Goal: Task Accomplishment & Management: Complete application form

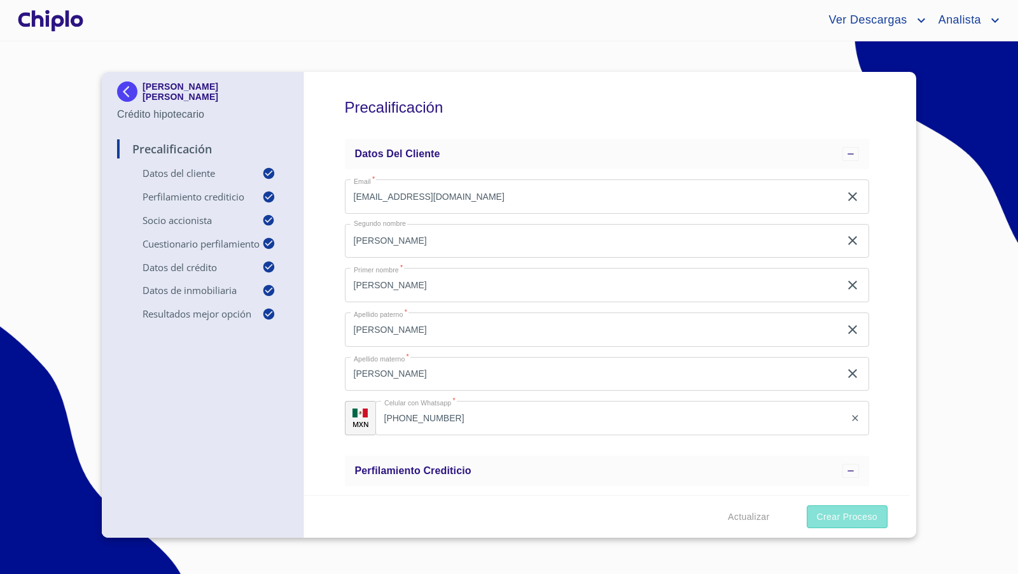
click at [868, 520] on span "Crear Proceso" at bounding box center [847, 517] width 60 height 16
type input "0.9"
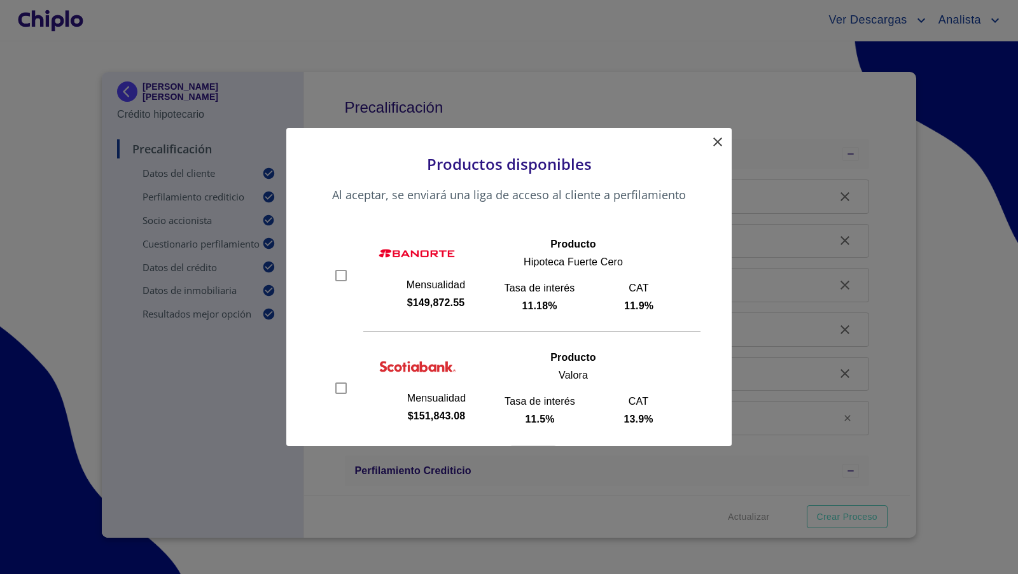
scroll to position [46, 0]
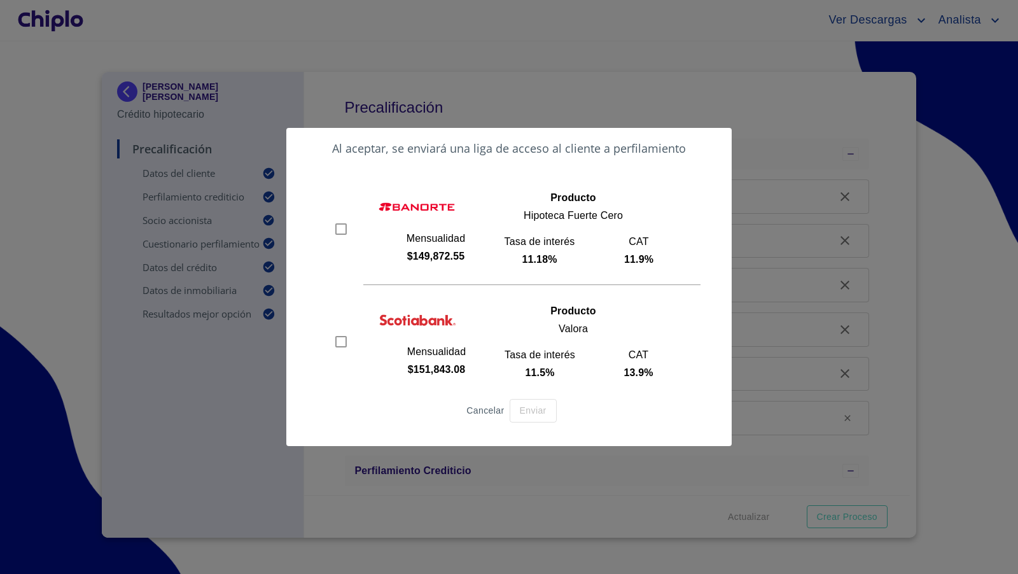
click at [478, 410] on span "Cancelar" at bounding box center [485, 411] width 38 height 16
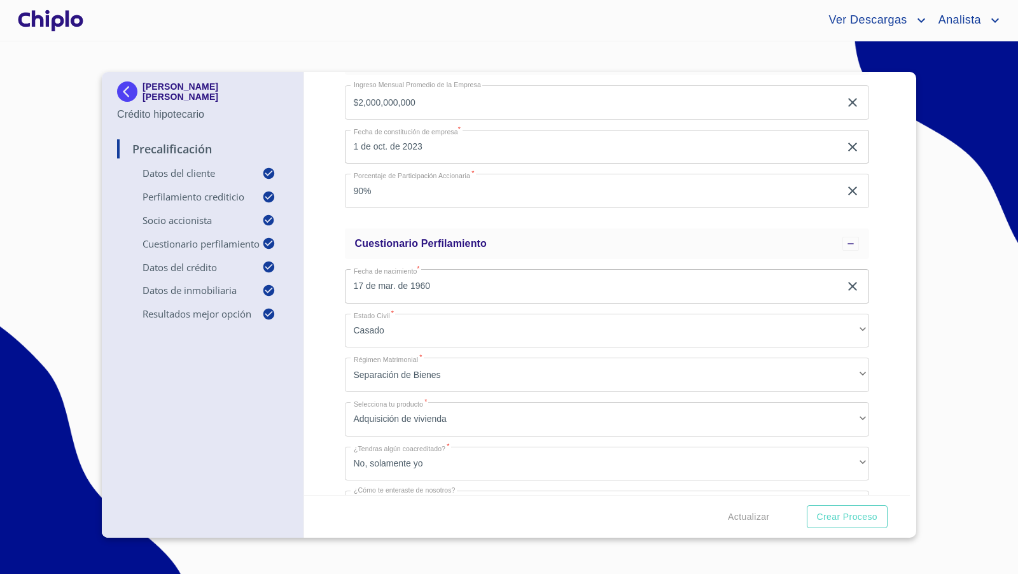
scroll to position [536, 0]
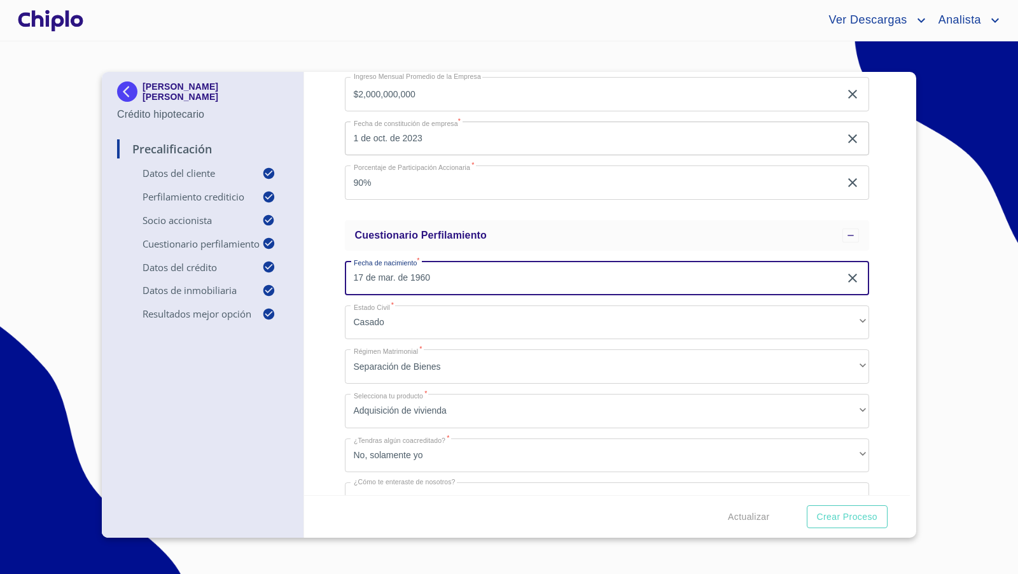
click at [791, 277] on input "17 de mar. de 1960" at bounding box center [595, 278] width 501 height 34
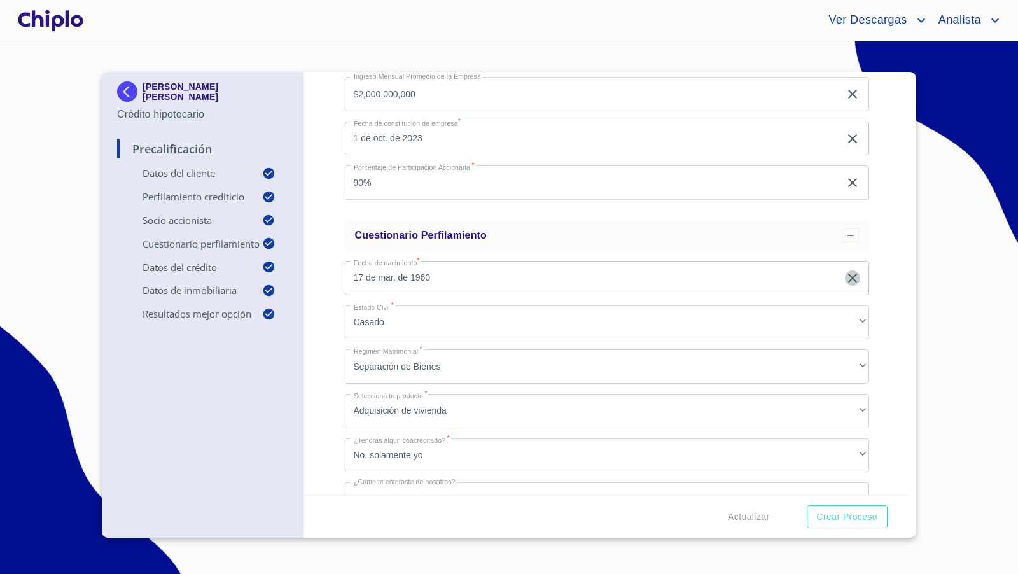
click at [845, 277] on icon "button" at bounding box center [852, 277] width 15 height 15
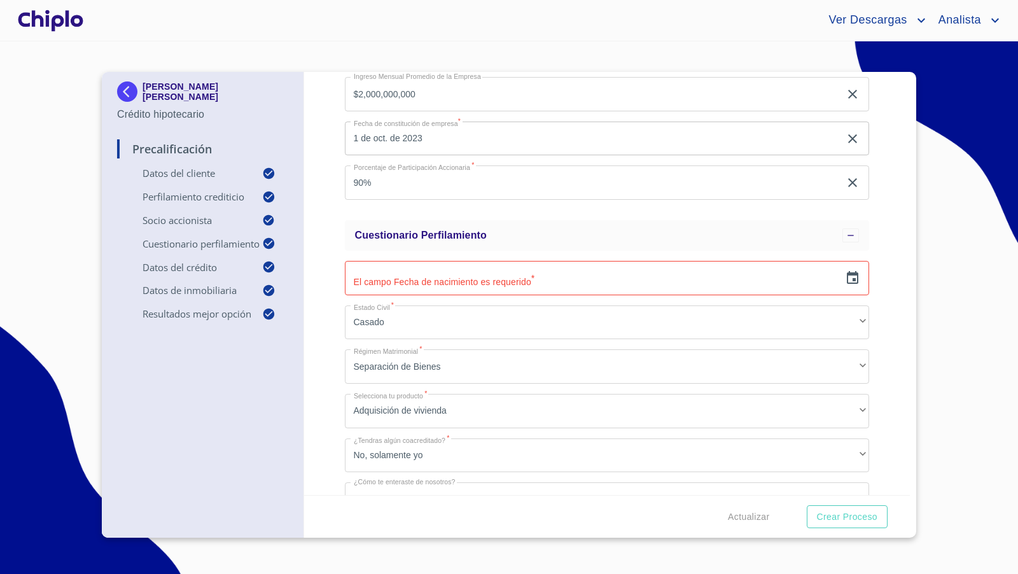
click at [874, 285] on div "Precalificación Datos del cliente Email   * josemiguel@ortopediahuerta.com ​ Se…" at bounding box center [607, 283] width 606 height 423
click at [845, 278] on icon "button" at bounding box center [852, 277] width 15 height 15
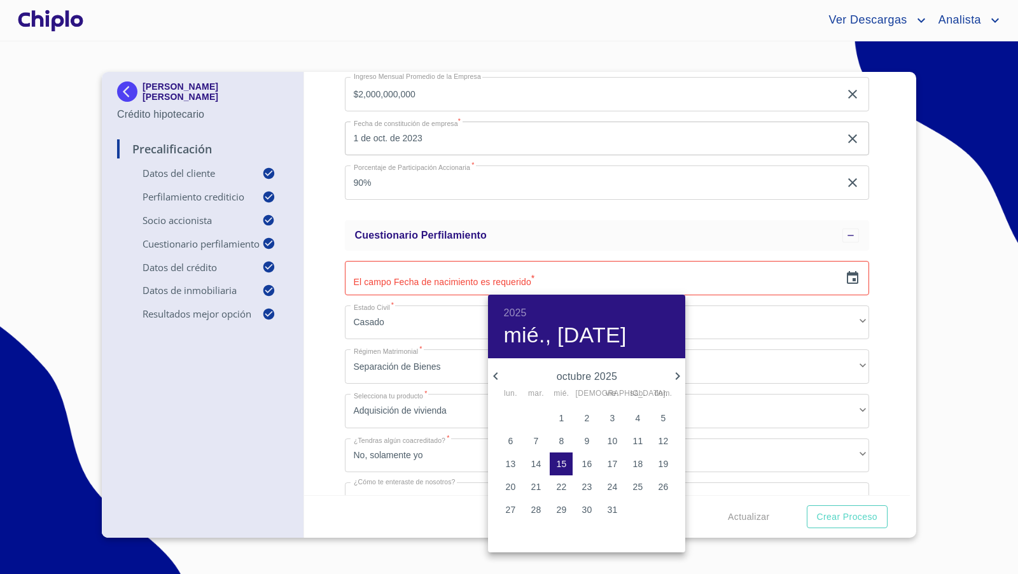
click at [522, 314] on h6 "2025" at bounding box center [514, 313] width 23 height 18
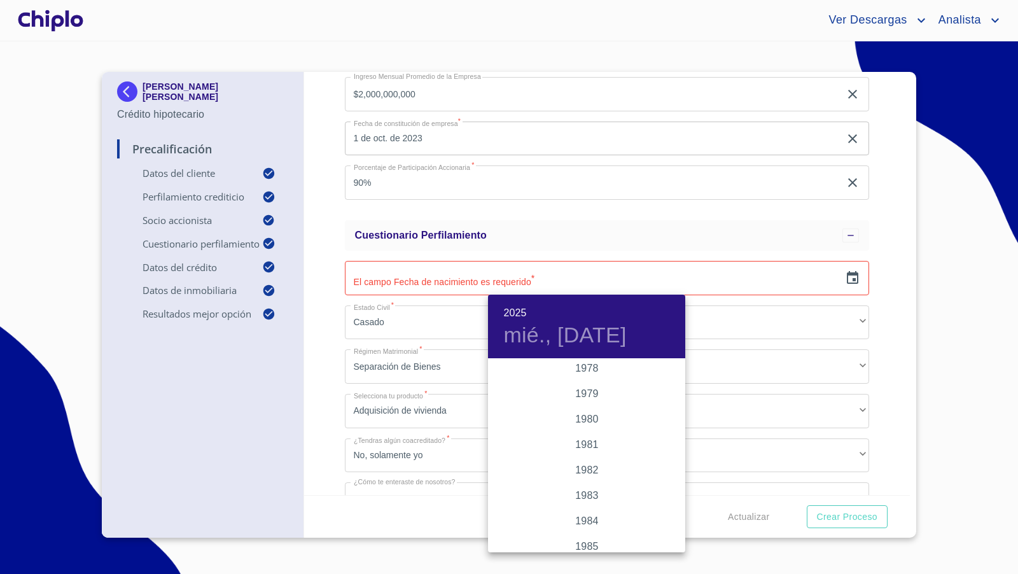
scroll to position [1367, 0]
click at [581, 405] on div "1980" at bounding box center [586, 405] width 197 height 25
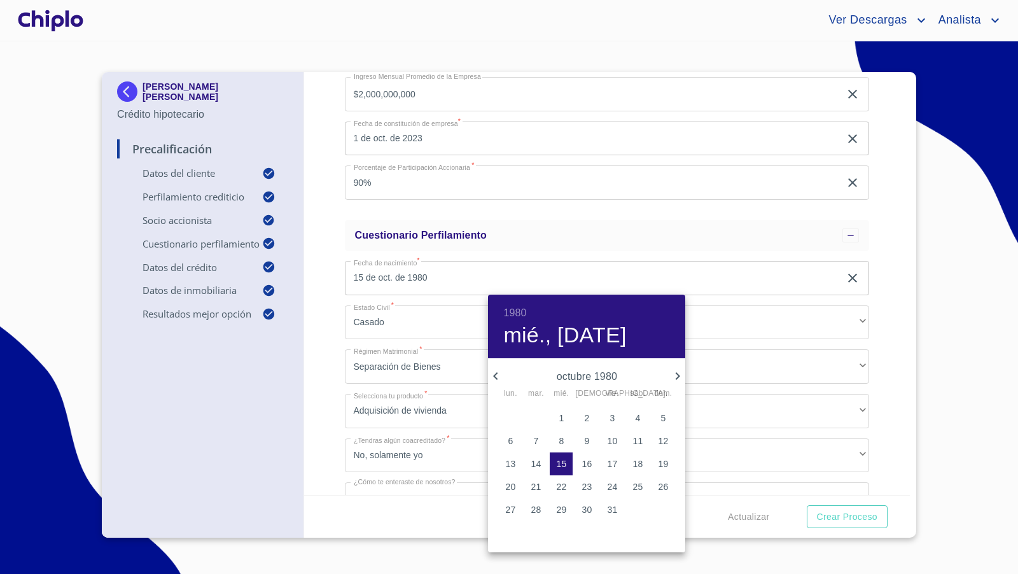
click at [497, 373] on icon "button" at bounding box center [495, 376] width 4 height 8
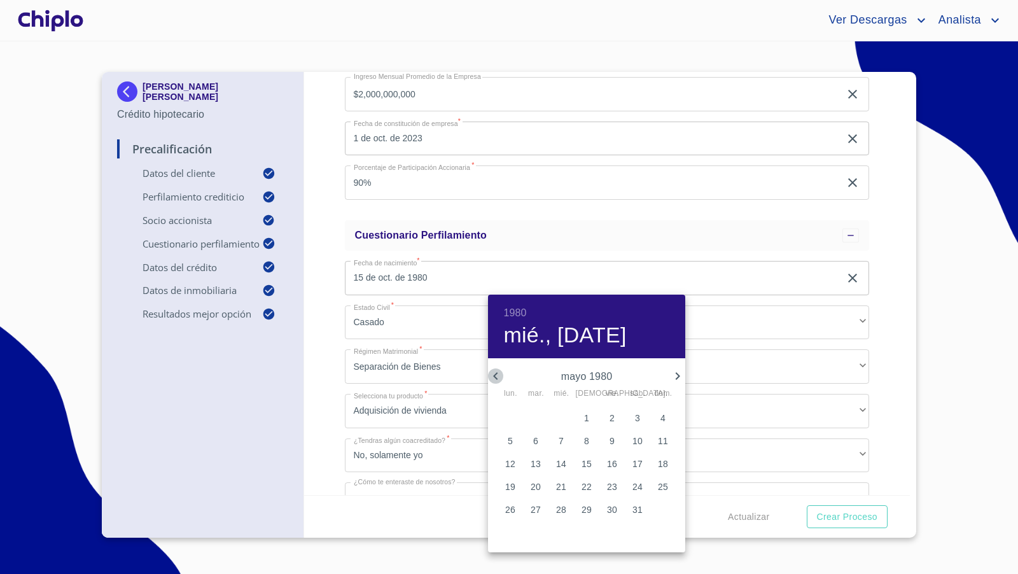
click at [497, 373] on icon "button" at bounding box center [495, 376] width 4 height 8
click at [511, 485] on p "17" at bounding box center [510, 486] width 10 height 13
type input "17 de mar. de 1980"
click at [327, 398] on div at bounding box center [509, 287] width 1018 height 574
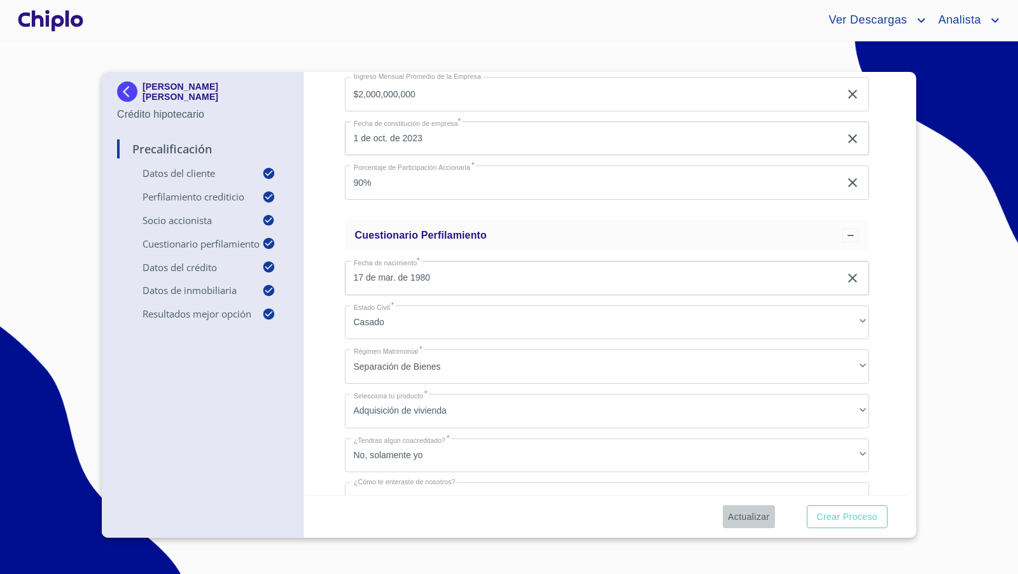
click at [741, 510] on span "Actualizar" at bounding box center [748, 517] width 41 height 16
click at [850, 511] on span "Crear Proceso" at bounding box center [847, 517] width 60 height 16
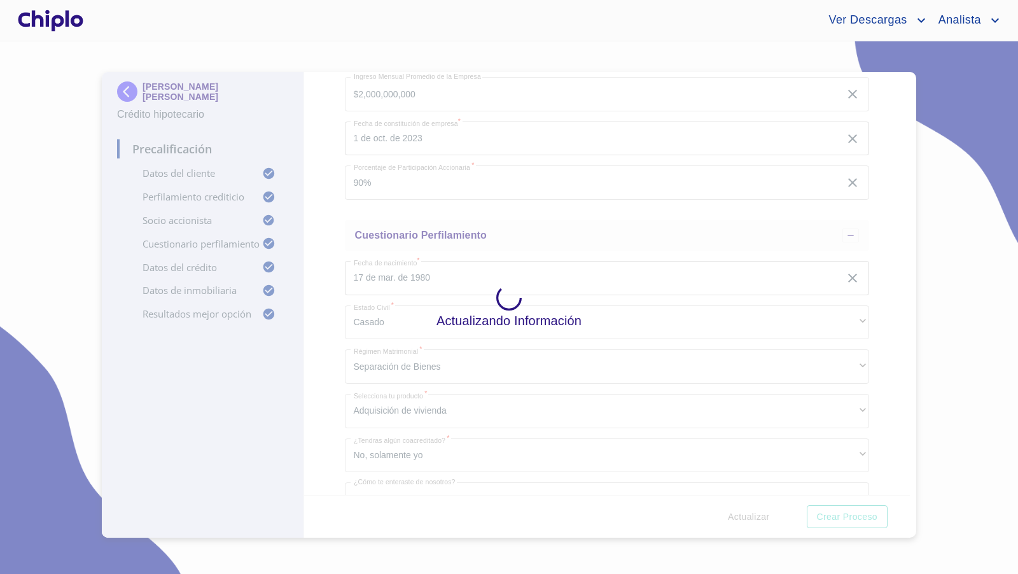
click at [71, 24] on div at bounding box center [50, 20] width 71 height 41
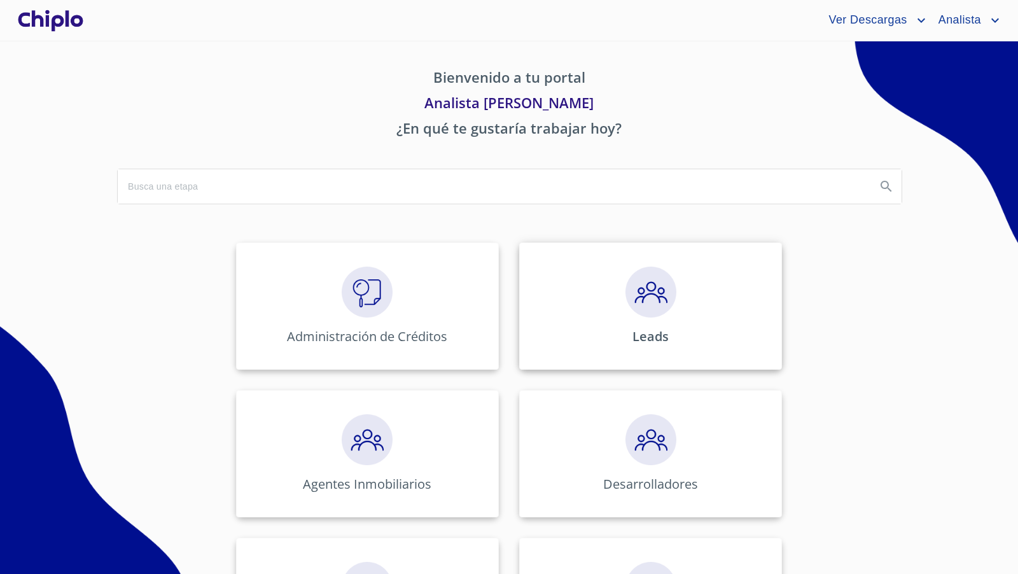
click at [646, 300] on img at bounding box center [650, 292] width 51 height 51
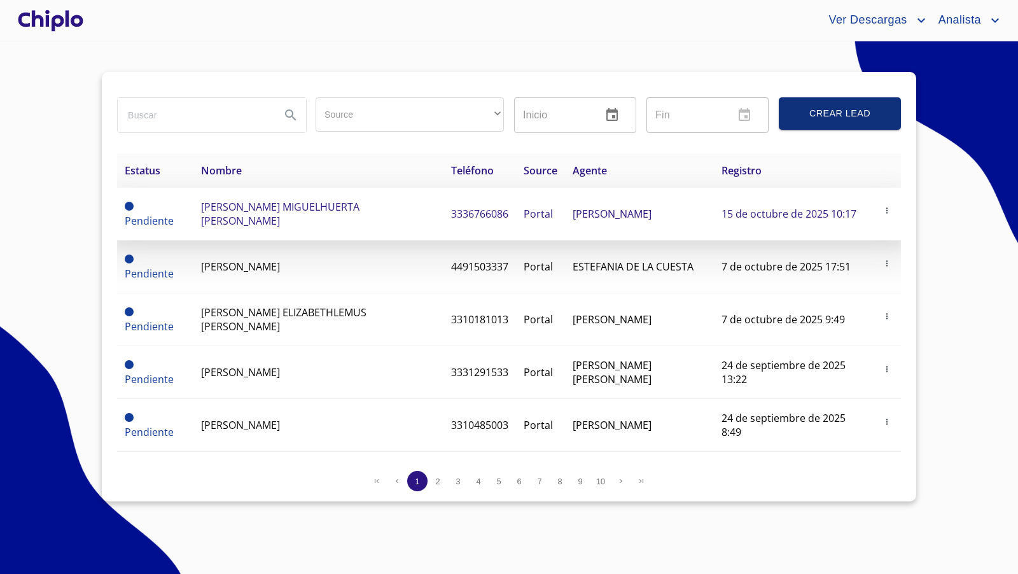
click at [267, 209] on span "JOSE MIGUELHUERTA VAZQUEZ" at bounding box center [280, 214] width 158 height 28
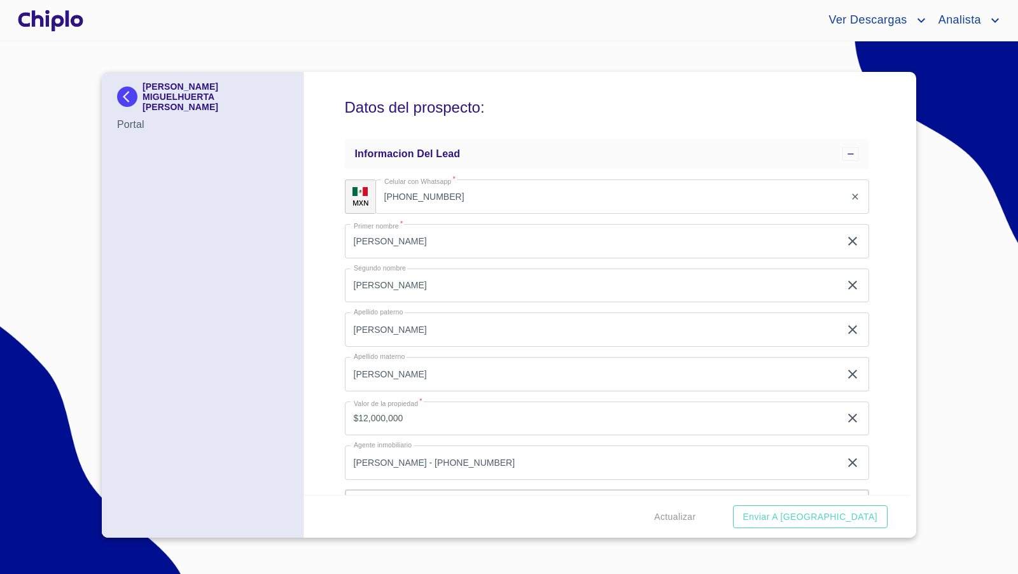
scroll to position [71, 0]
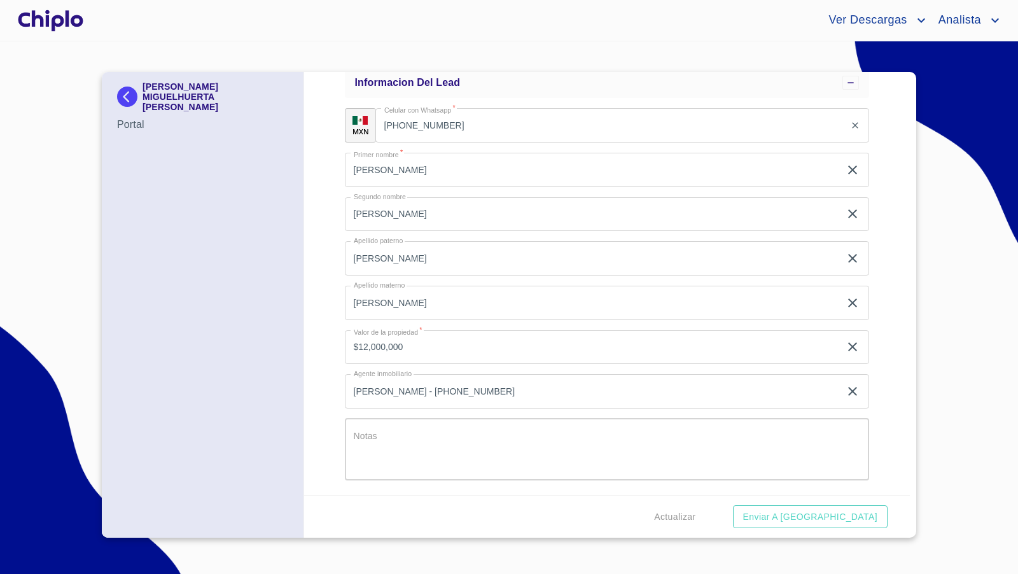
click at [64, 24] on div at bounding box center [50, 20] width 71 height 41
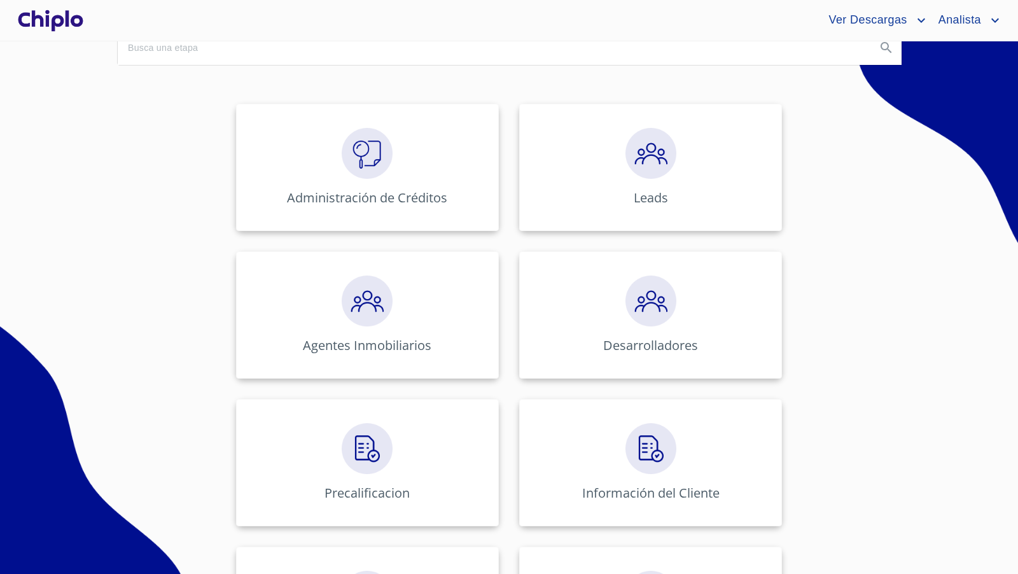
scroll to position [187, 0]
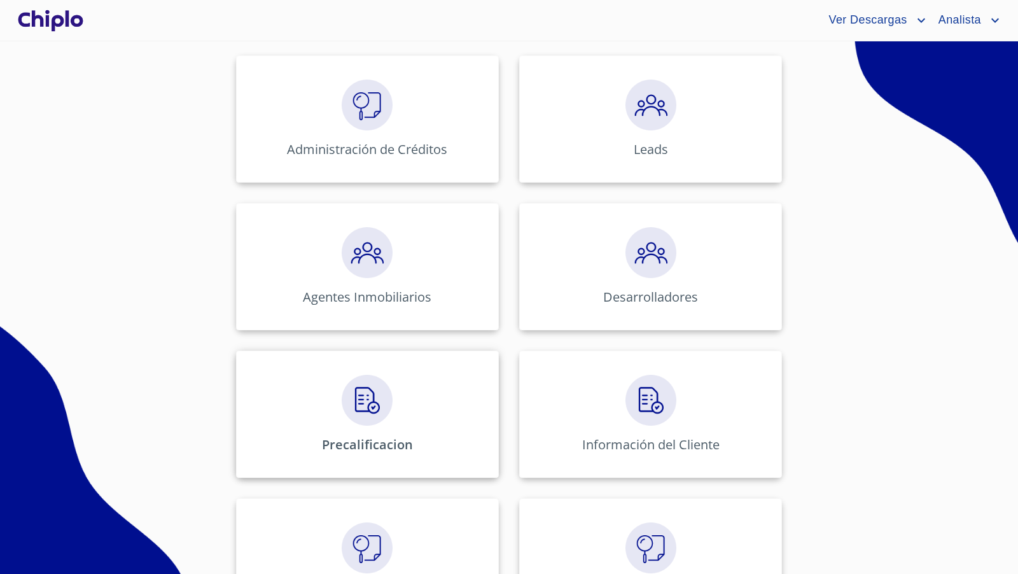
click at [361, 414] on img at bounding box center [367, 400] width 51 height 51
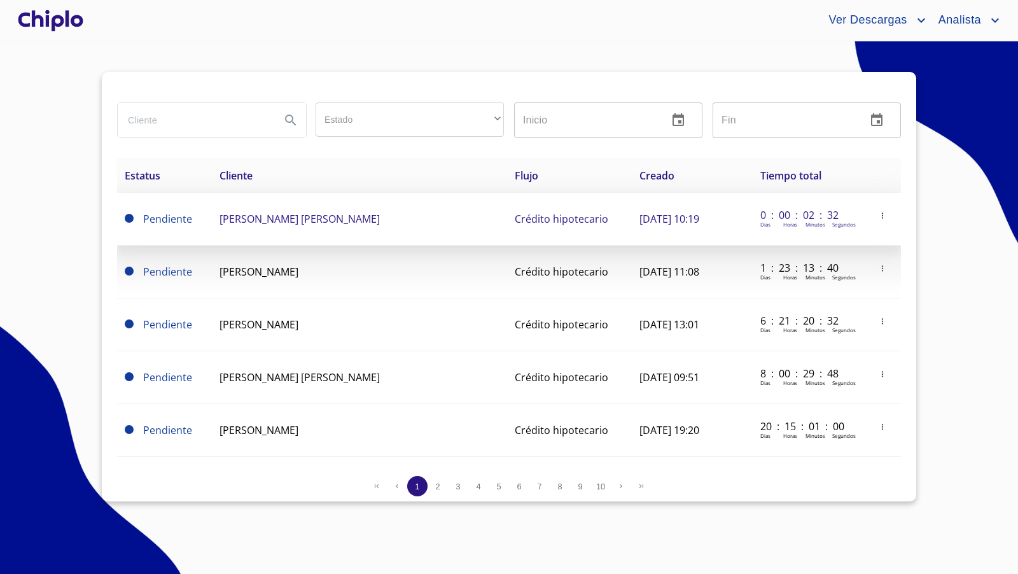
click at [290, 227] on td "[PERSON_NAME] [PERSON_NAME]" at bounding box center [359, 219] width 295 height 53
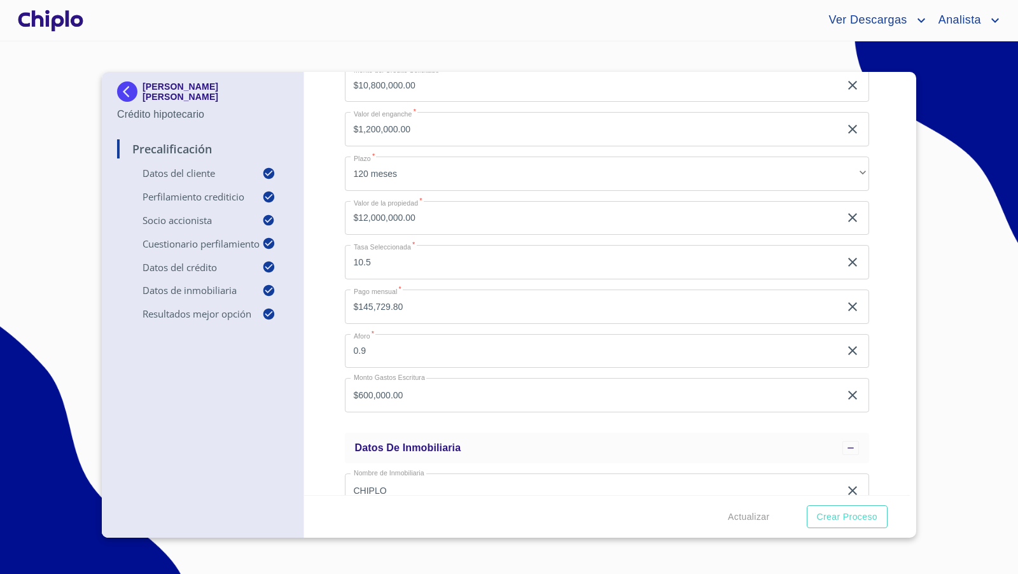
scroll to position [1173, 0]
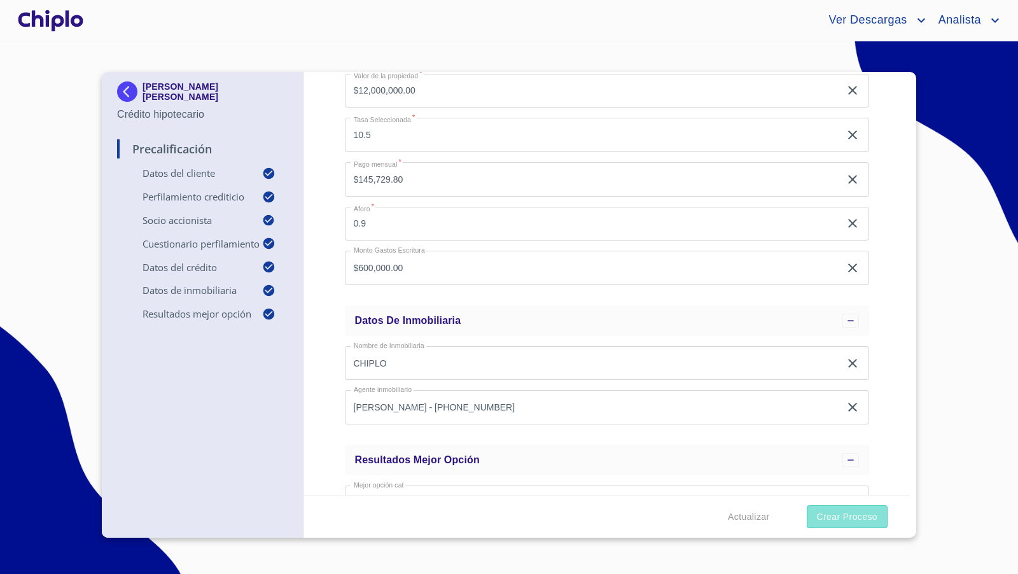
click at [862, 517] on span "Crear Proceso" at bounding box center [847, 517] width 60 height 16
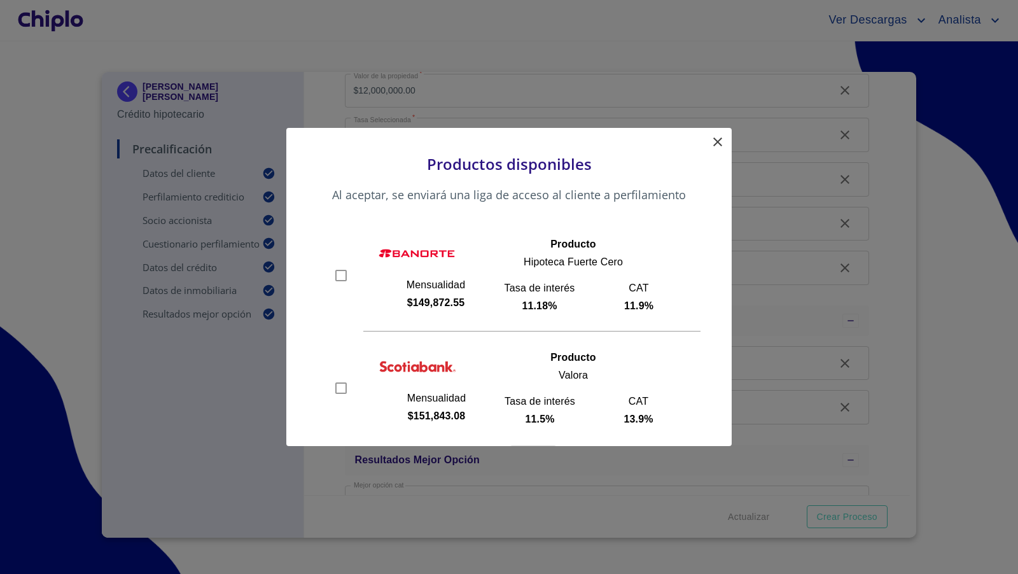
scroll to position [46, 0]
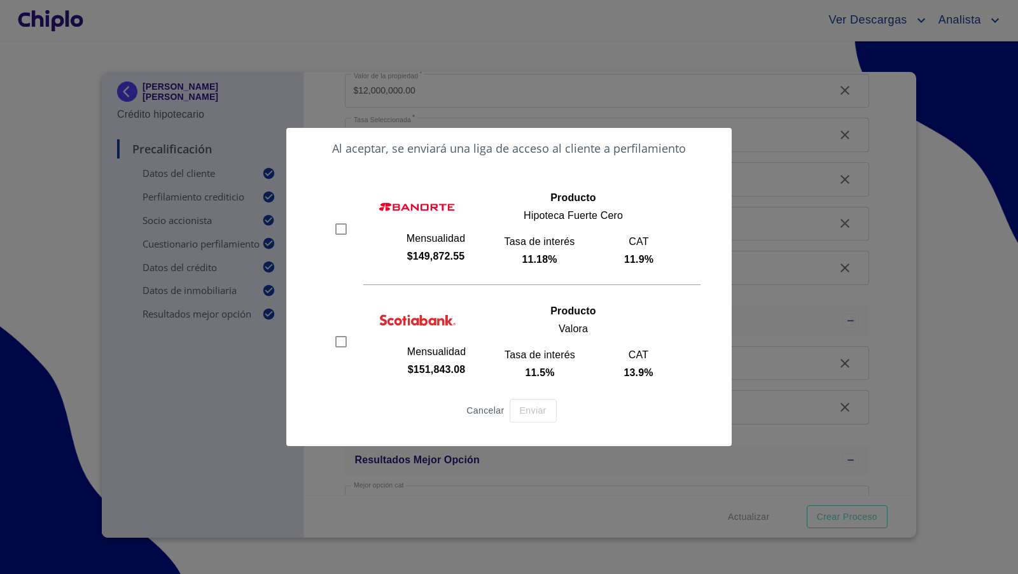
click at [484, 411] on span "Cancelar" at bounding box center [485, 411] width 38 height 16
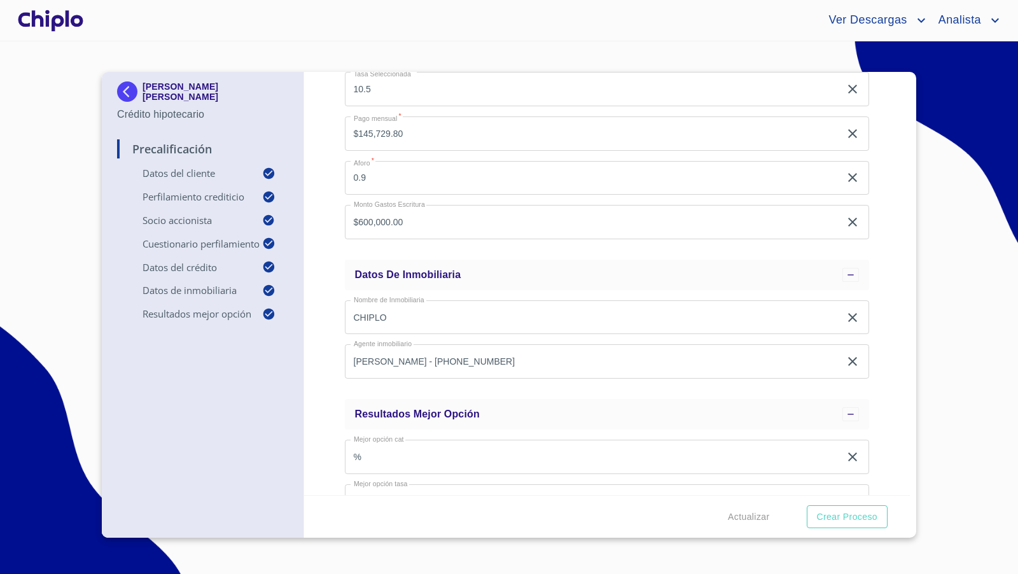
scroll to position [1173, 0]
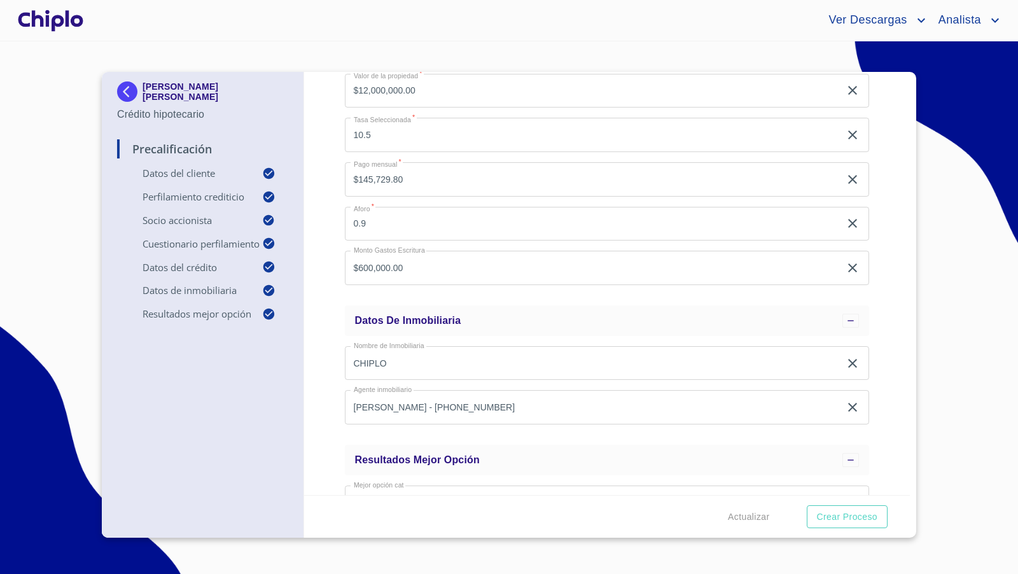
click at [879, 325] on div "Precalificación Datos del cliente Email   * josemiguel@ortopediahuerta.com ​ Se…" at bounding box center [607, 283] width 606 height 423
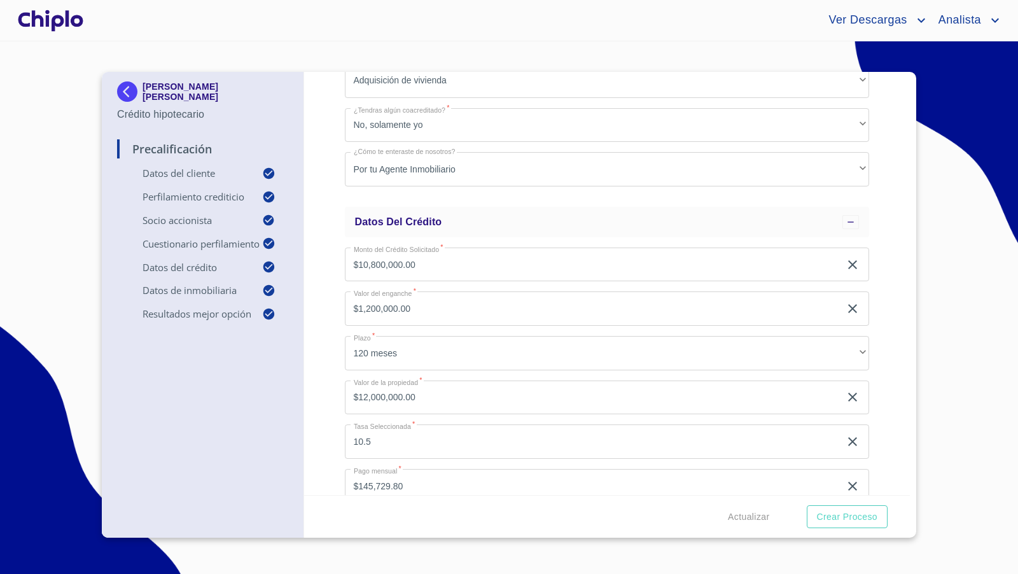
scroll to position [866, 0]
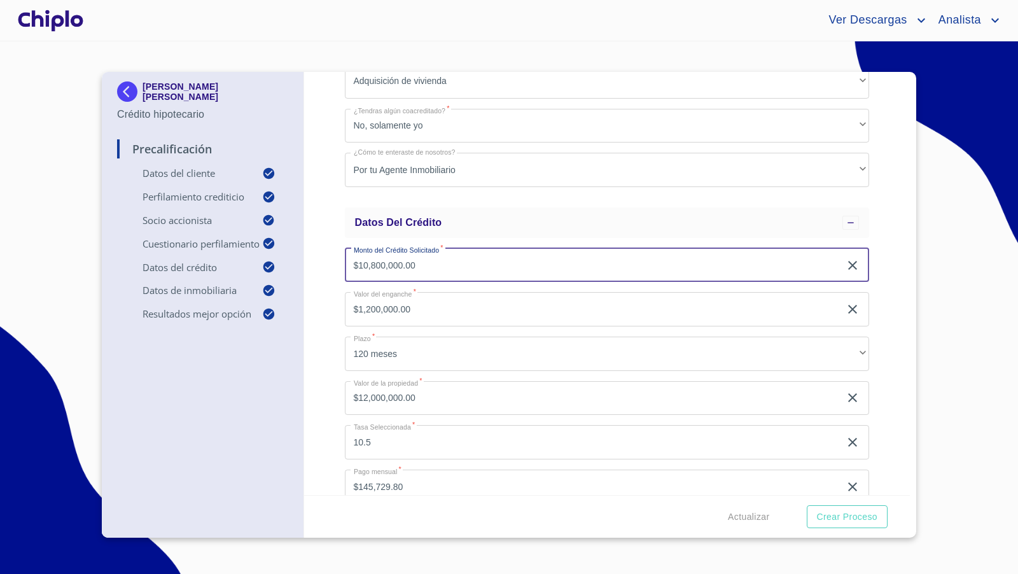
drag, startPoint x: 433, startPoint y: 266, endPoint x: 323, endPoint y: 268, distance: 109.5
click at [323, 268] on div "Precalificación Datos del cliente Email   * josemiguel@ortopediahuerta.com ​ Se…" at bounding box center [607, 283] width 606 height 423
type input "$5,950,000"
type input "$6,050,000.00"
type input "0.4958"
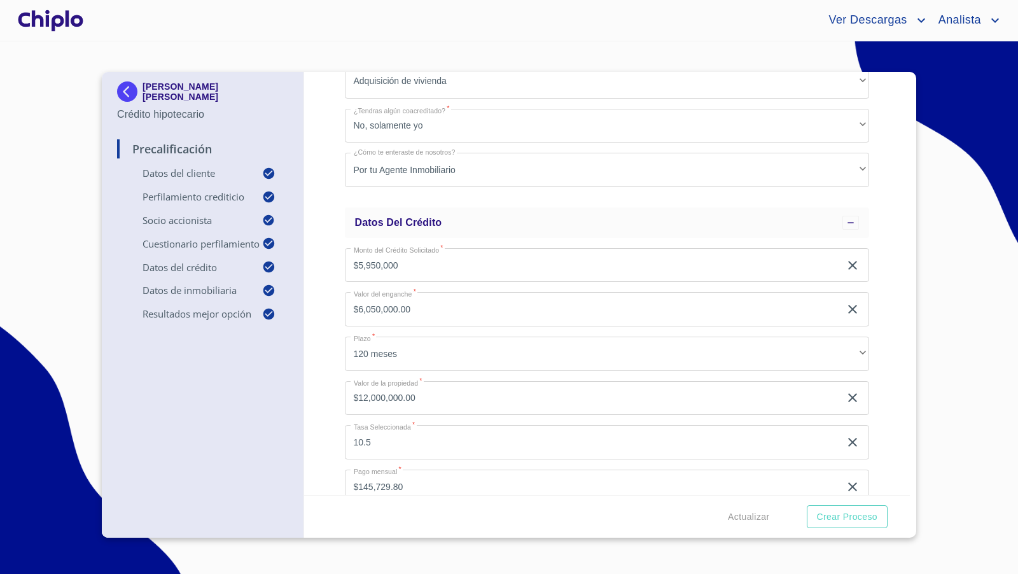
click at [333, 310] on div "Precalificación Datos del cliente Email   * josemiguel@ortopediahuerta.com ​ Se…" at bounding box center [607, 283] width 606 height 423
click at [746, 516] on span "Actualizar" at bounding box center [748, 517] width 41 height 16
type input "$5,950,000.00"
click at [865, 517] on span "Crear Proceso" at bounding box center [847, 517] width 60 height 16
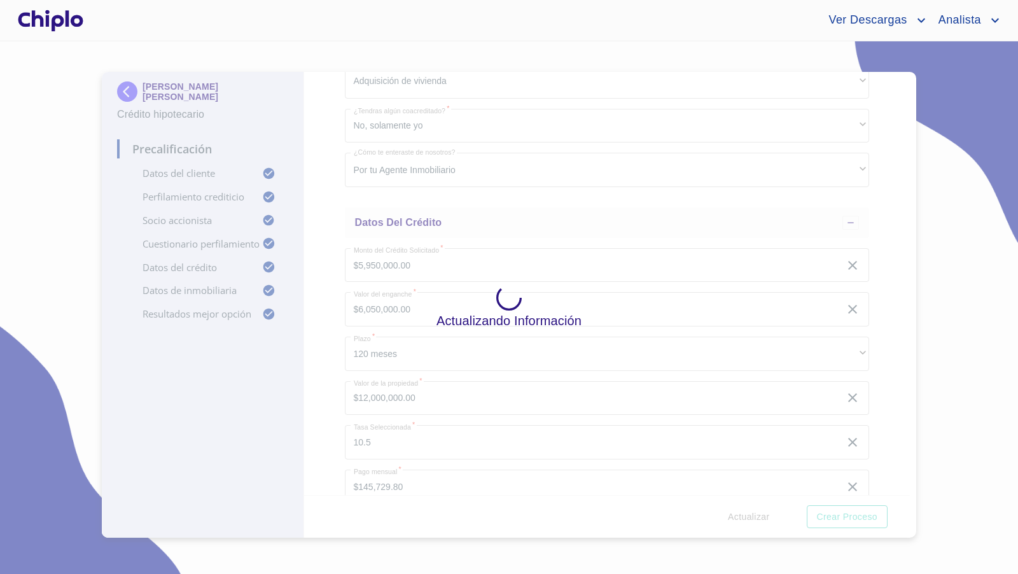
click at [67, 22] on div at bounding box center [50, 20] width 71 height 41
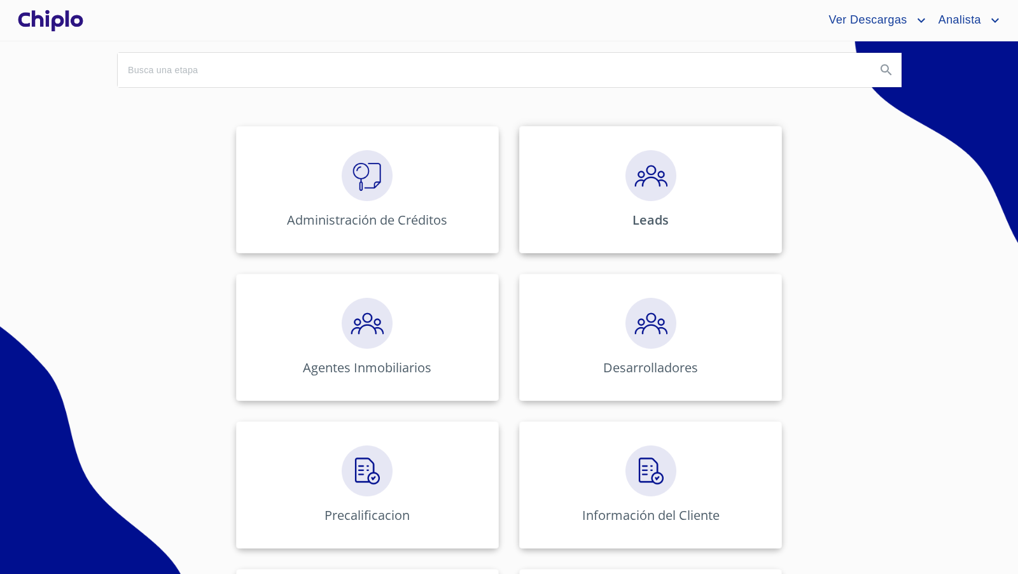
scroll to position [116, 0]
click at [366, 484] on img at bounding box center [367, 471] width 51 height 51
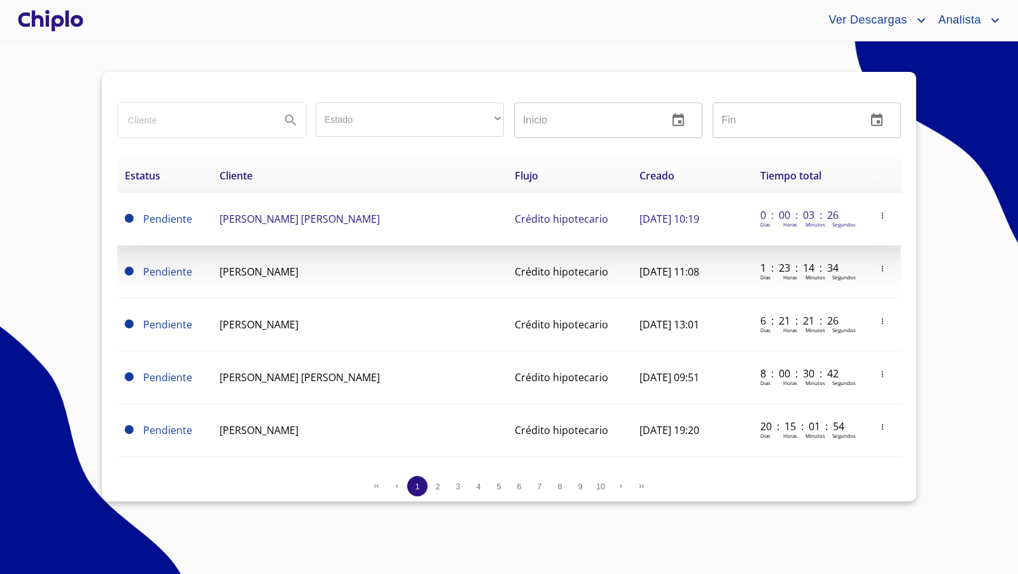
click at [268, 226] on td "[PERSON_NAME] [PERSON_NAME]" at bounding box center [359, 219] width 295 height 53
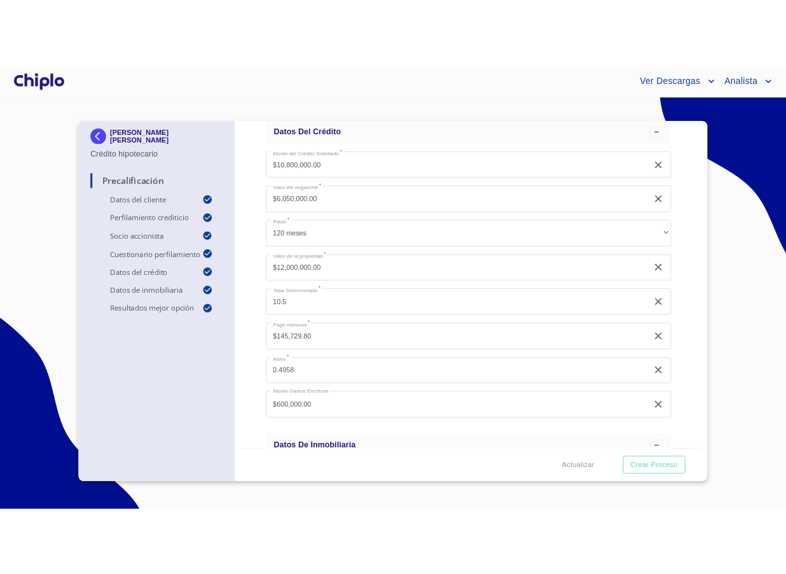
scroll to position [993, 0]
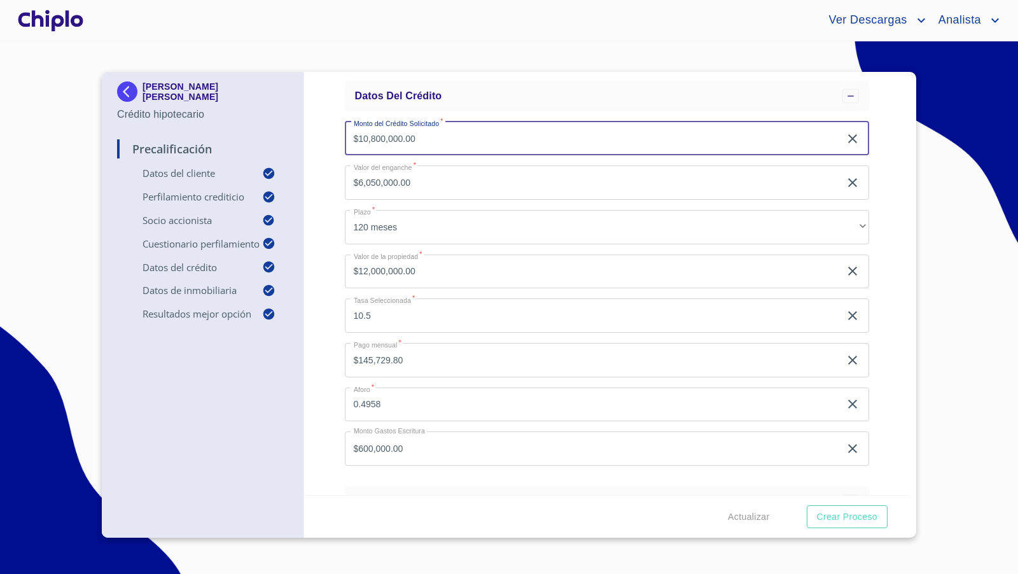
drag, startPoint x: 445, startPoint y: 141, endPoint x: 319, endPoint y: 136, distance: 126.1
click at [319, 136] on div "Precalificación Datos del cliente Email   * josemiguel@ortopediahuerta.com ​ Se…" at bounding box center [607, 283] width 606 height 423
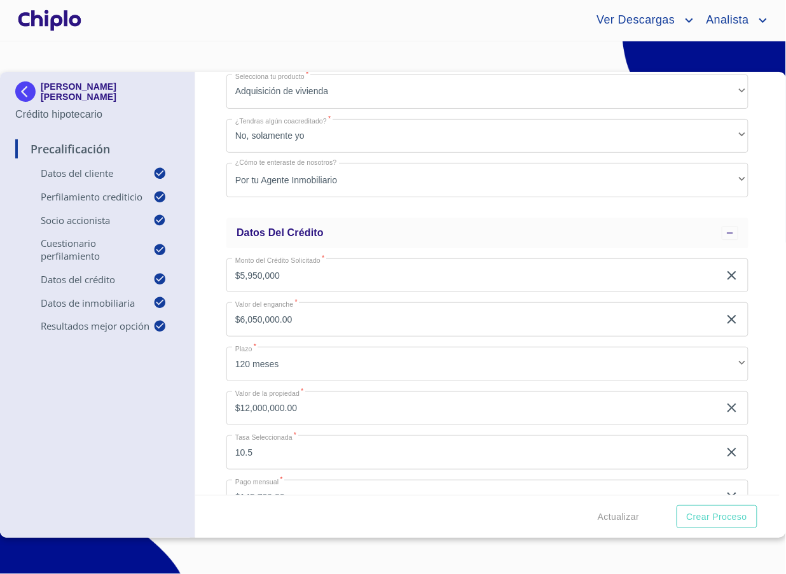
scroll to position [858, 0]
click at [631, 515] on span "Actualizar" at bounding box center [618, 517] width 41 height 16
type input "$5,950,000.00"
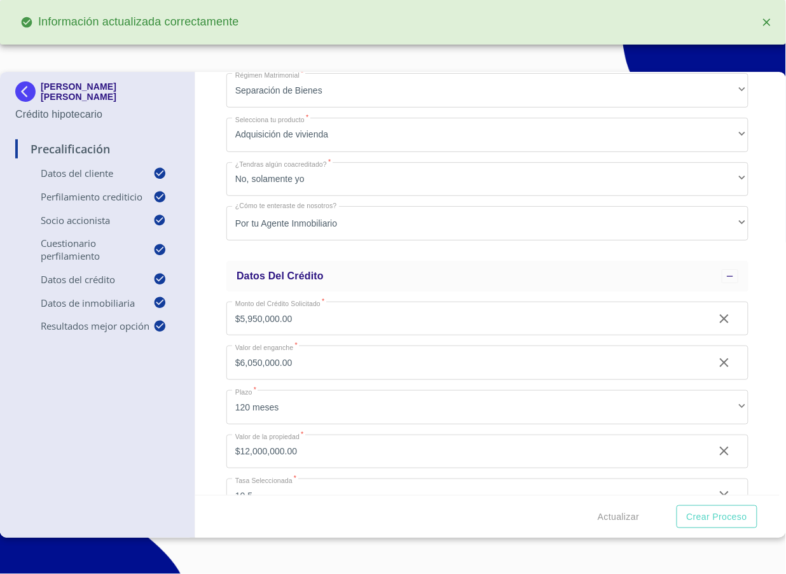
scroll to position [904, 0]
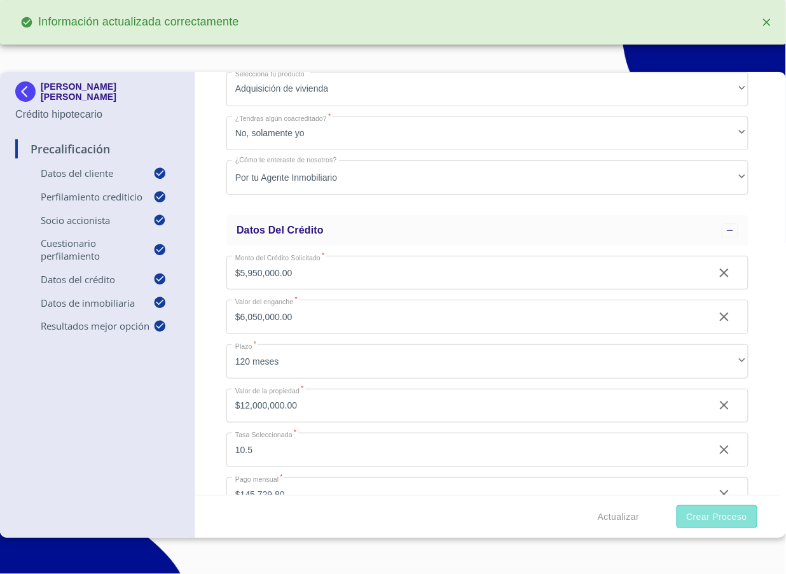
click at [720, 521] on span "Crear Proceso" at bounding box center [717, 517] width 60 height 16
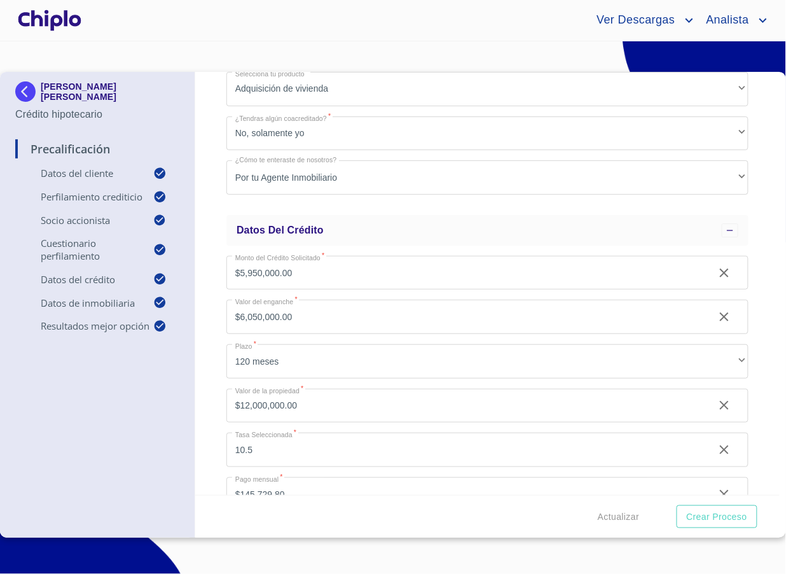
scroll to position [858, 0]
click at [741, 524] on button "Crear Proceso" at bounding box center [717, 517] width 81 height 24
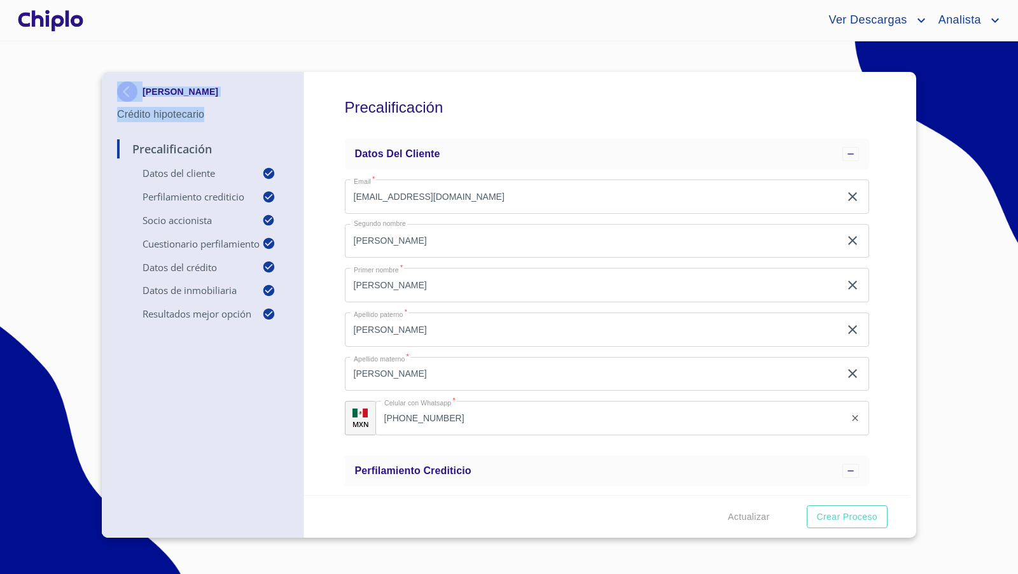
copy div "JOSE MIGUEL HUERTA VAZQUEZ Crédito hipotecario"
drag, startPoint x: 214, startPoint y: 117, endPoint x: 16, endPoint y: 190, distance: 210.8
click at [16, 190] on section "[PERSON_NAME] [PERSON_NAME] Crédito hipotecario Precalificación Datos del clien…" at bounding box center [509, 307] width 1018 height 533
click at [18, 191] on section "[PERSON_NAME] [PERSON_NAME] Crédito hipotecario Precalificación Datos del clien…" at bounding box center [509, 307] width 1018 height 533
click at [55, 23] on div at bounding box center [50, 20] width 71 height 41
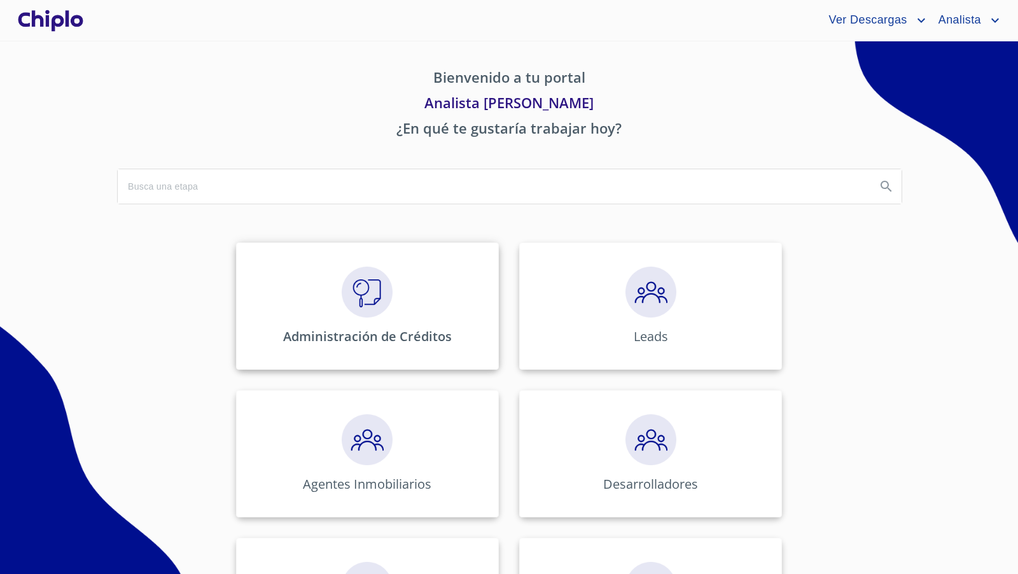
click at [358, 300] on img at bounding box center [367, 292] width 51 height 51
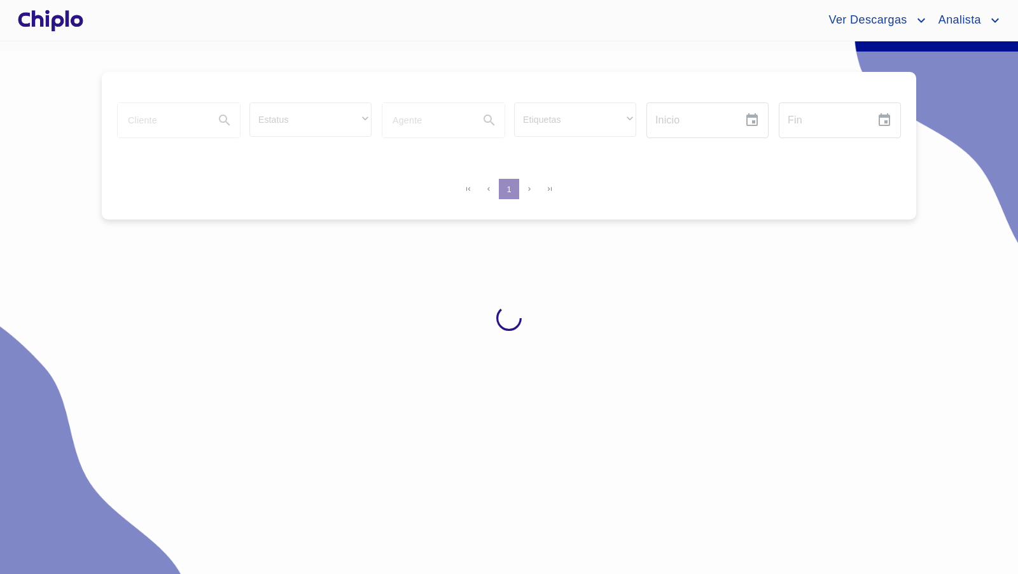
click at [56, 22] on div at bounding box center [50, 20] width 71 height 41
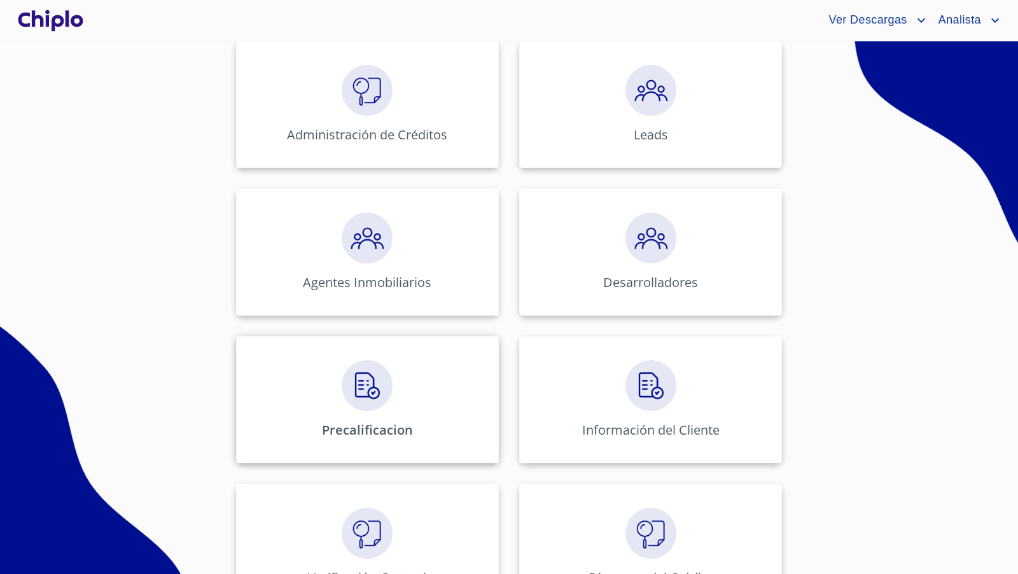
scroll to position [266, 0]
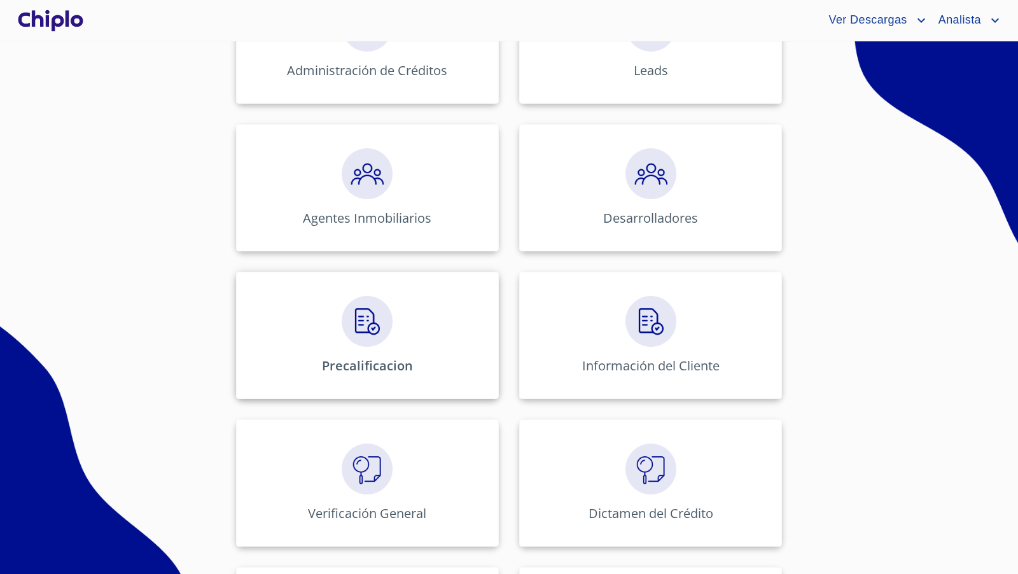
click at [361, 321] on img at bounding box center [367, 321] width 51 height 51
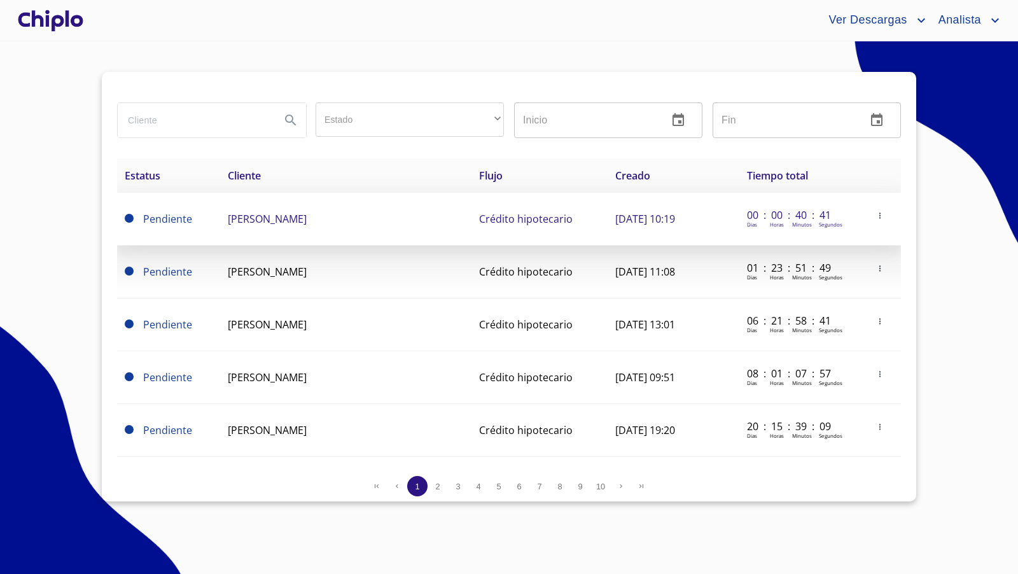
click at [295, 220] on span "[PERSON_NAME] [PERSON_NAME]" at bounding box center [267, 219] width 79 height 14
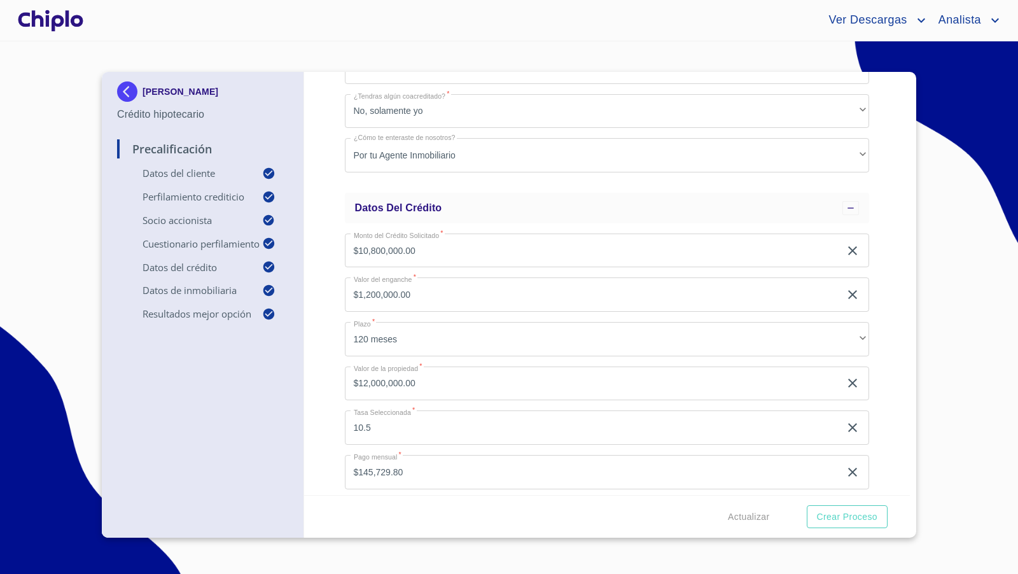
scroll to position [883, 0]
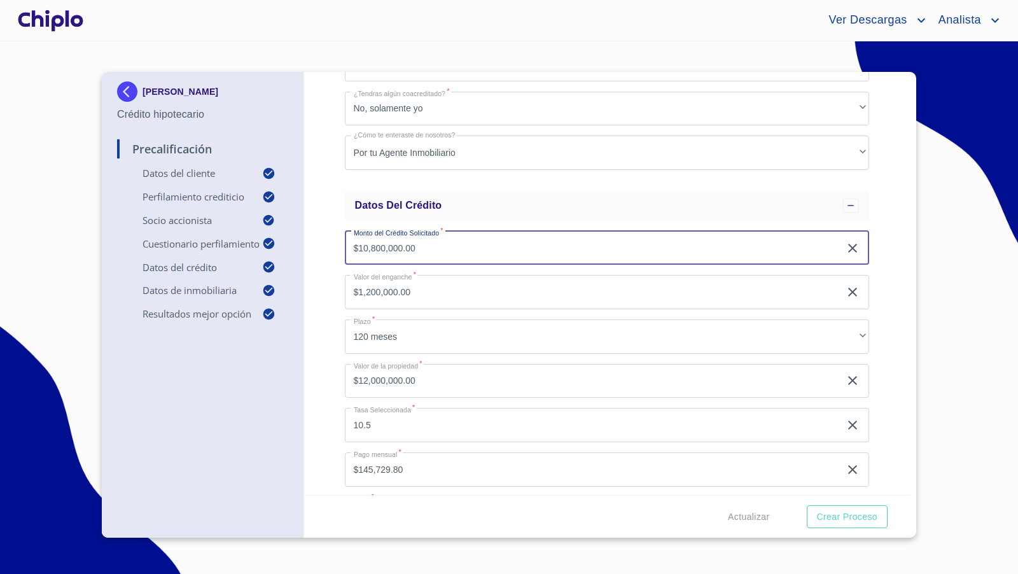
drag, startPoint x: 437, startPoint y: 248, endPoint x: 325, endPoint y: 248, distance: 112.0
click at [325, 248] on div "Precalificación Datos del cliente Email   * josemiguel@ortopediahuerta.com ​ Se…" at bounding box center [607, 283] width 606 height 423
type input "$5,950,000"
type input "$6,050,000.00"
type input "0.4958"
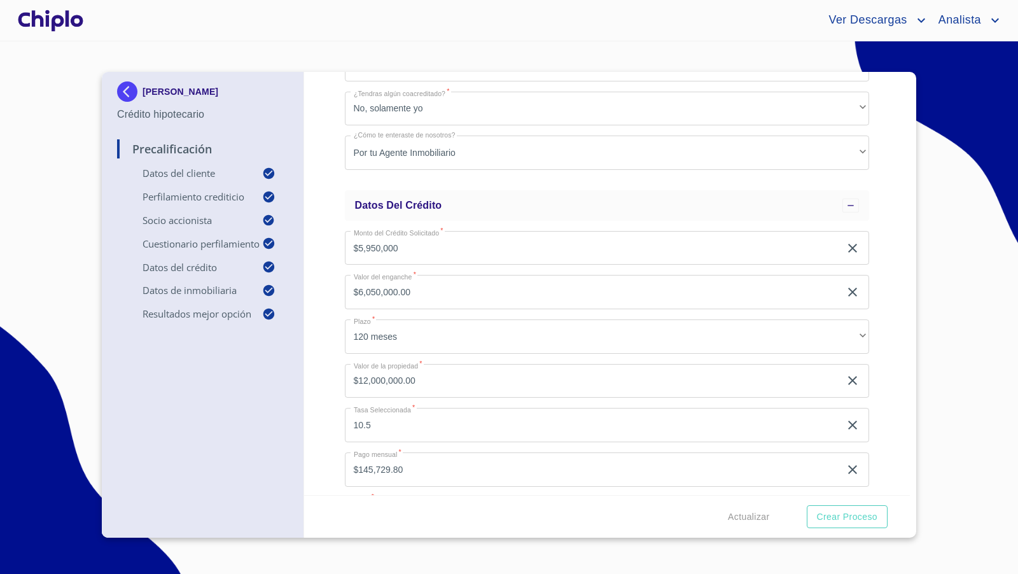
click at [328, 252] on div "Precalificación Datos del cliente Email   * josemiguel@ortopediahuerta.com ​ Se…" at bounding box center [607, 283] width 606 height 423
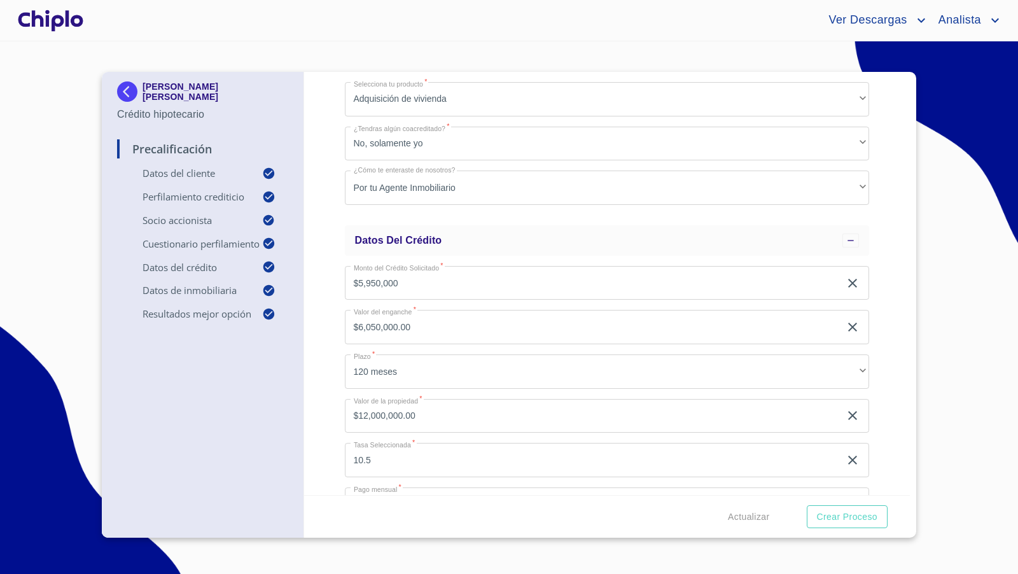
scroll to position [1346, 0]
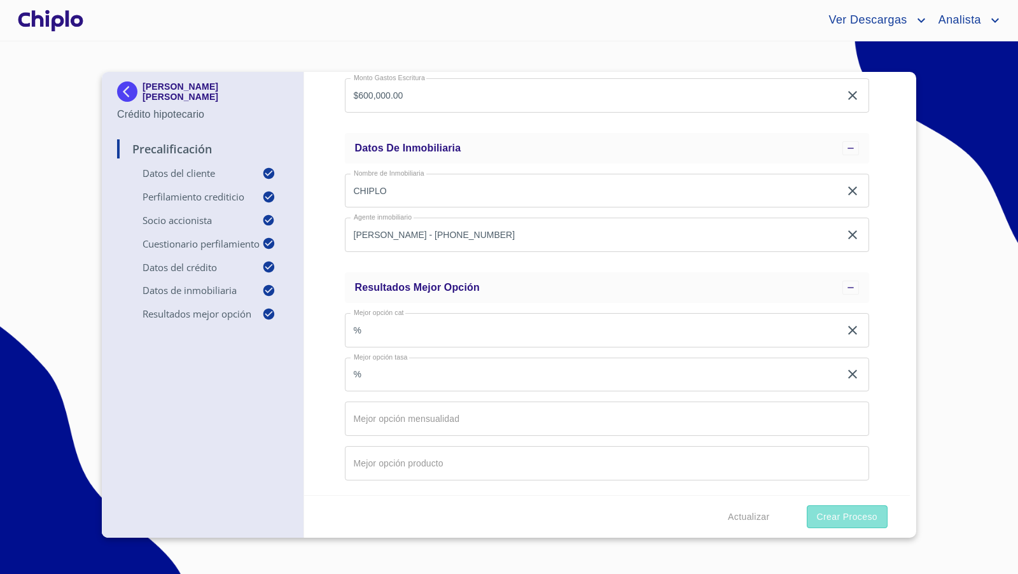
click at [830, 513] on span "Crear Proceso" at bounding box center [847, 517] width 60 height 16
type input "$5,950,000.00"
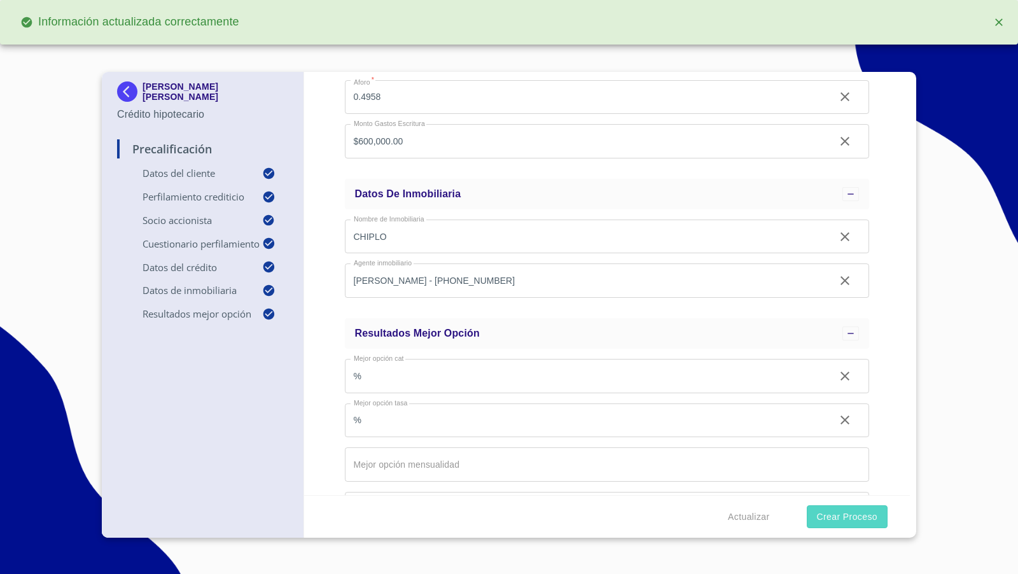
scroll to position [1391, 0]
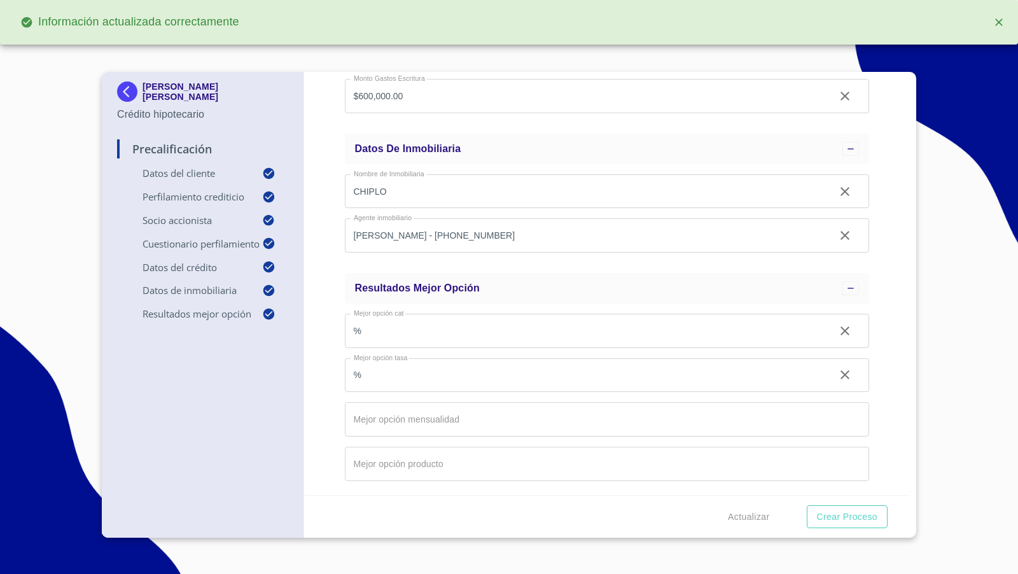
type input "$80,286.32"
type input "0.49583333333333335"
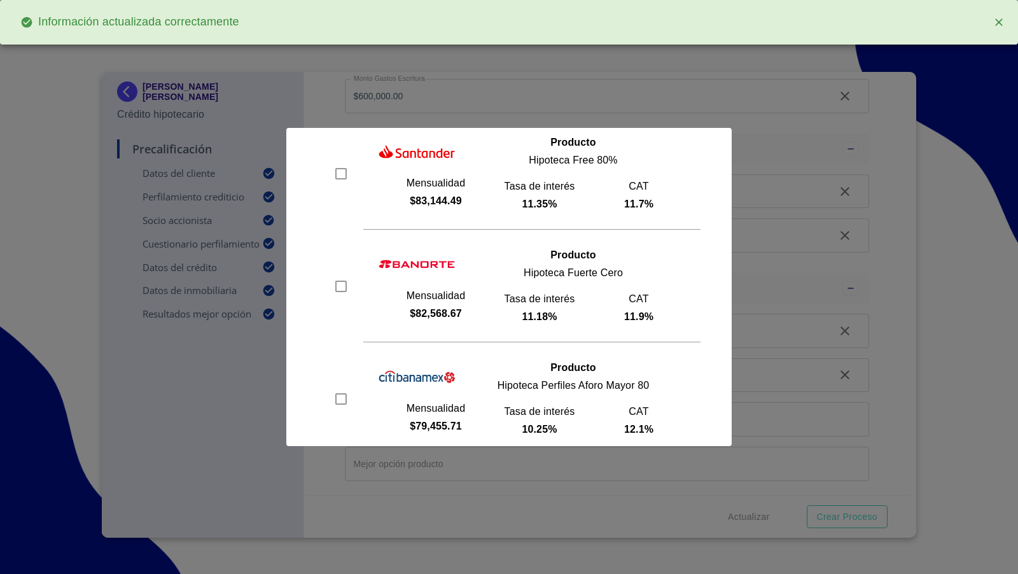
scroll to position [99, 0]
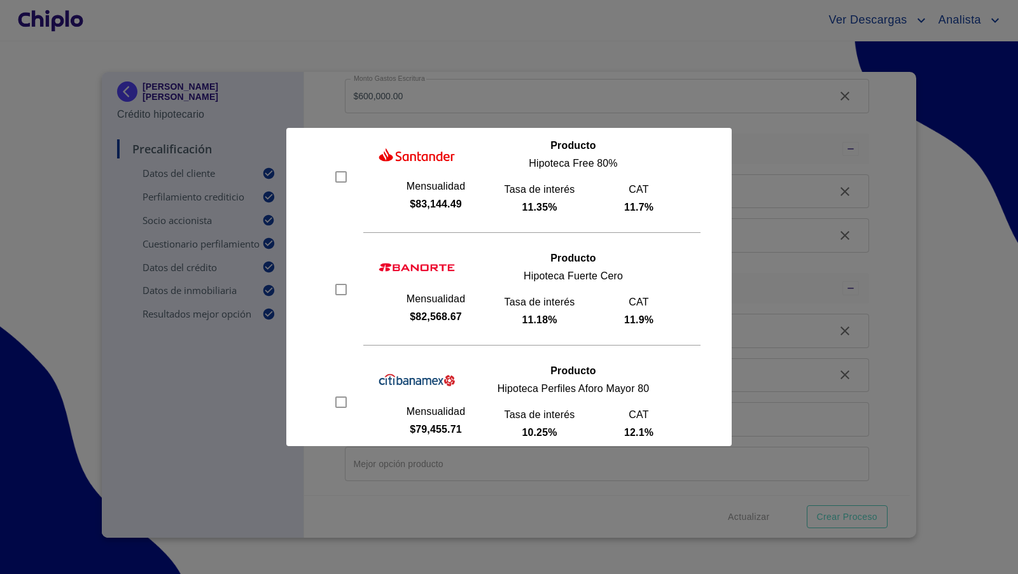
click at [338, 175] on input "checkbox" at bounding box center [341, 176] width 19 height 19
checkbox input "true"
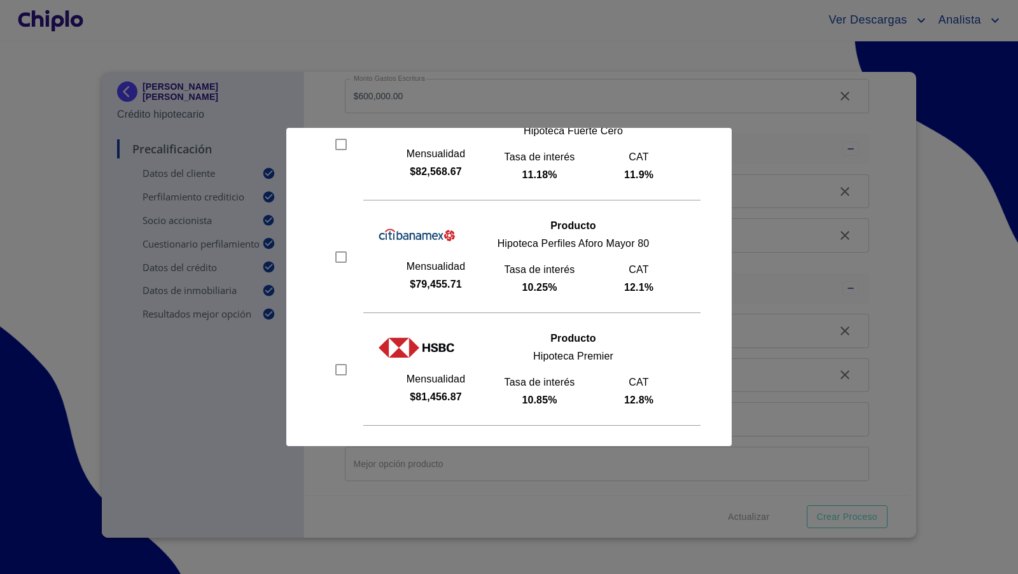
scroll to position [384, 0]
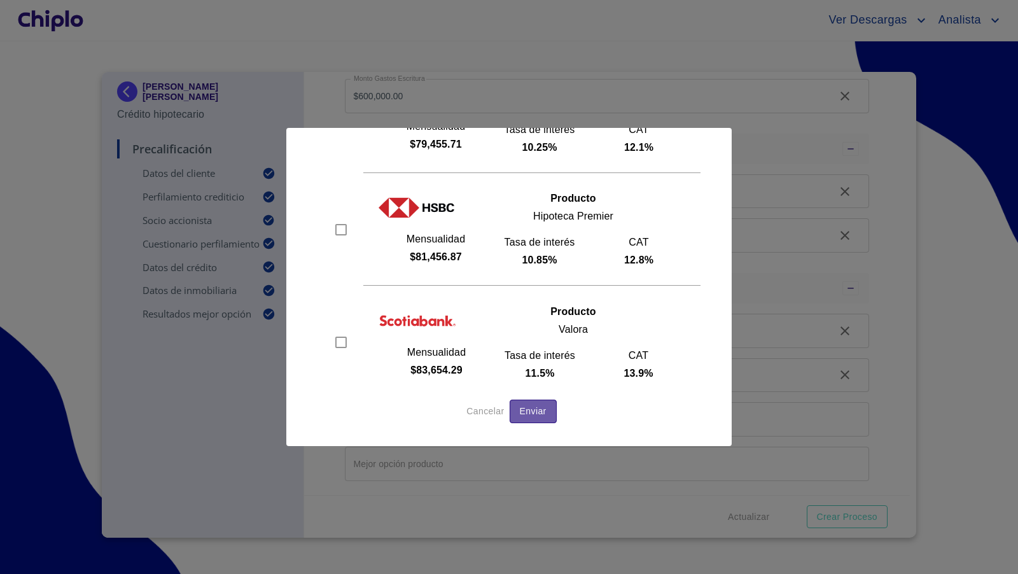
click at [532, 408] on span "Enviar" at bounding box center [533, 411] width 27 height 16
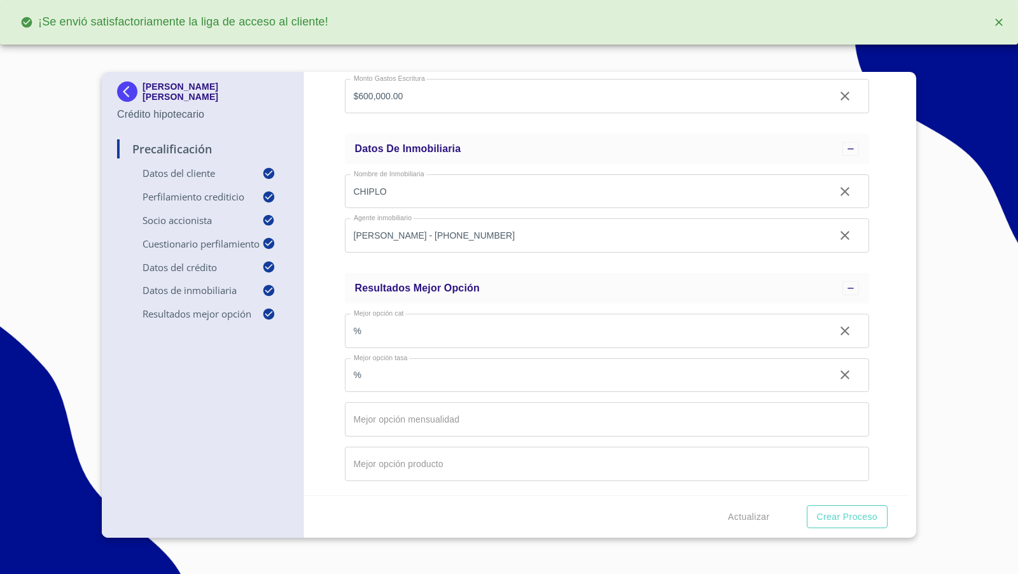
click at [189, 435] on div "[PERSON_NAME] [PERSON_NAME] Crédito hipotecario Precalificación Datos del clien…" at bounding box center [203, 305] width 202 height 466
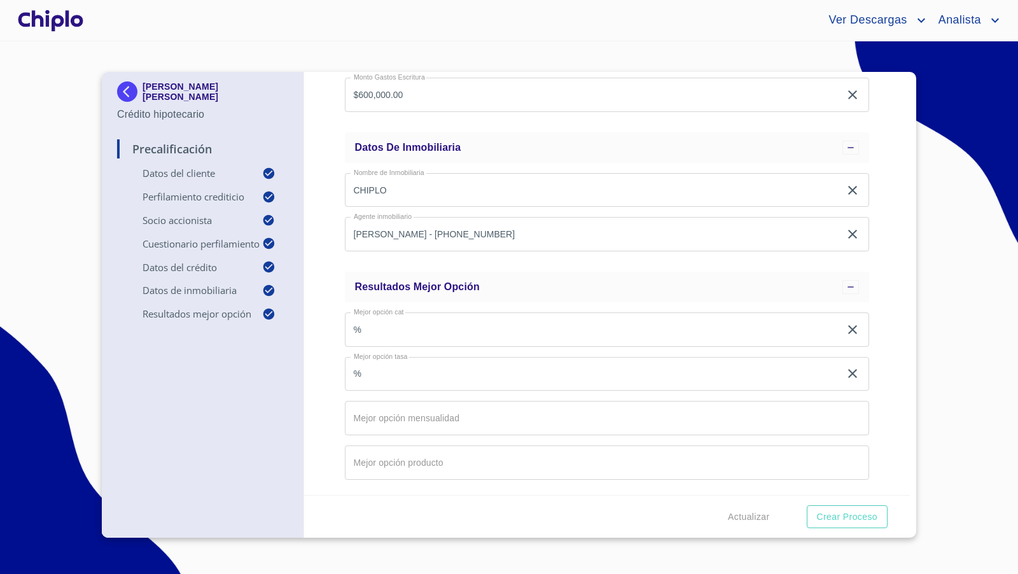
scroll to position [1346, 0]
drag, startPoint x: 48, startPoint y: 237, endPoint x: 66, endPoint y: 179, distance: 60.0
click at [48, 237] on section "[PERSON_NAME] [PERSON_NAME] Crédito hipotecario Precalificación Datos del clien…" at bounding box center [509, 307] width 1018 height 533
click at [62, 20] on div at bounding box center [50, 20] width 71 height 41
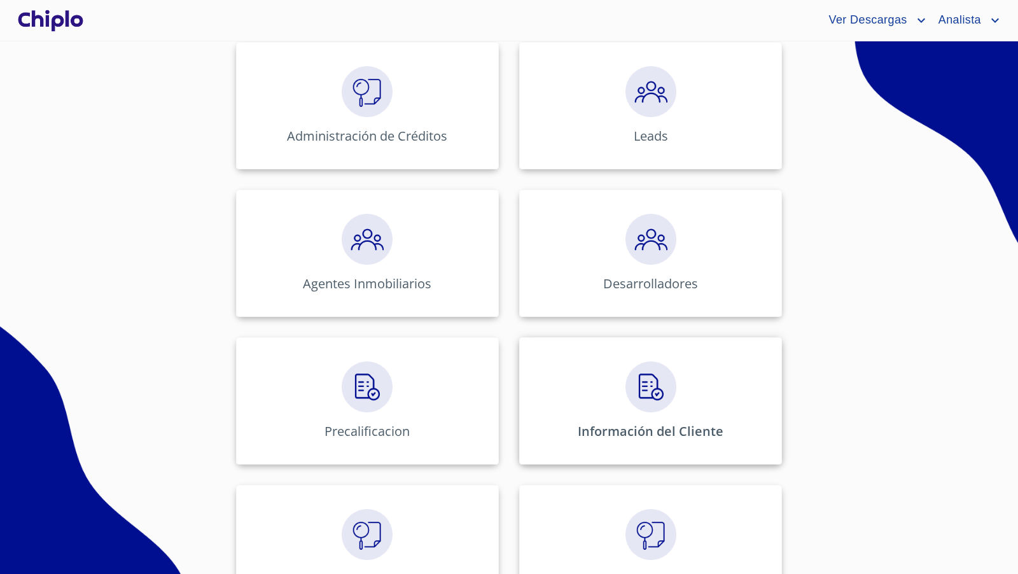
scroll to position [201, 0]
click at [631, 409] on div "Información del Cliente" at bounding box center [650, 400] width 263 height 127
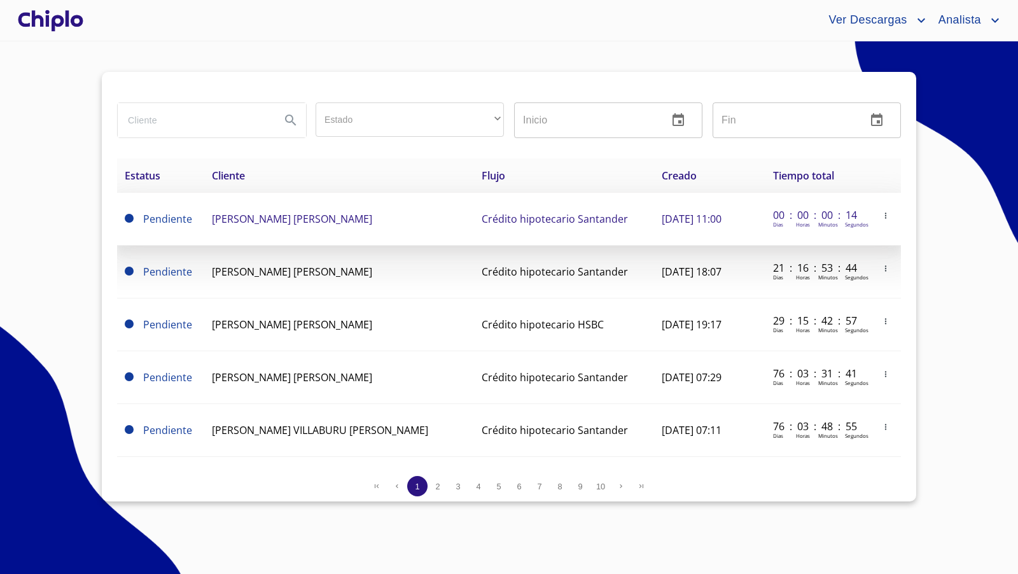
click at [262, 218] on span "[PERSON_NAME] [PERSON_NAME]" at bounding box center [292, 219] width 160 height 14
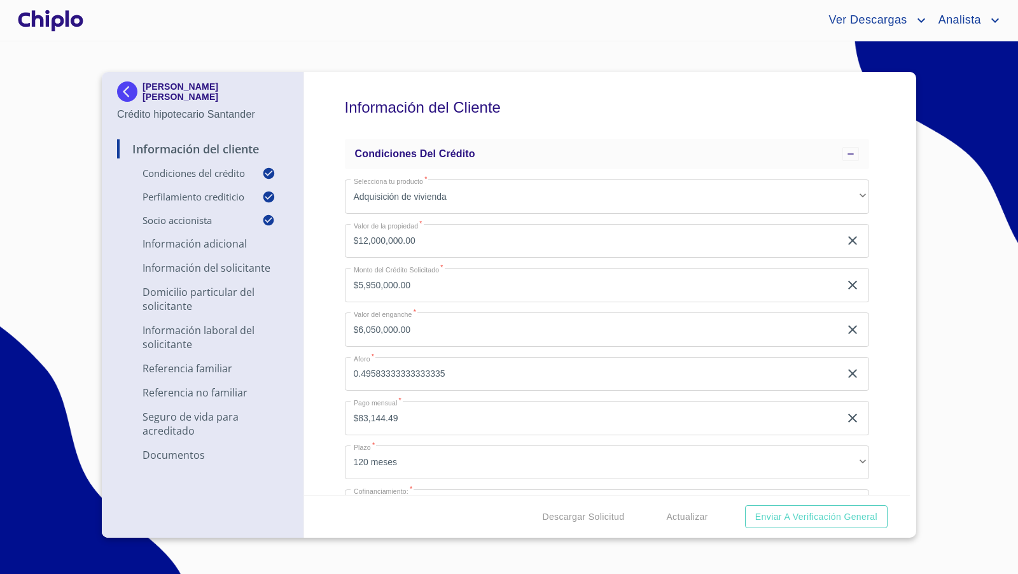
click at [879, 365] on div "Información del Cliente Condiciones del Crédito Selecciona tu producto   * Adqu…" at bounding box center [607, 283] width 606 height 423
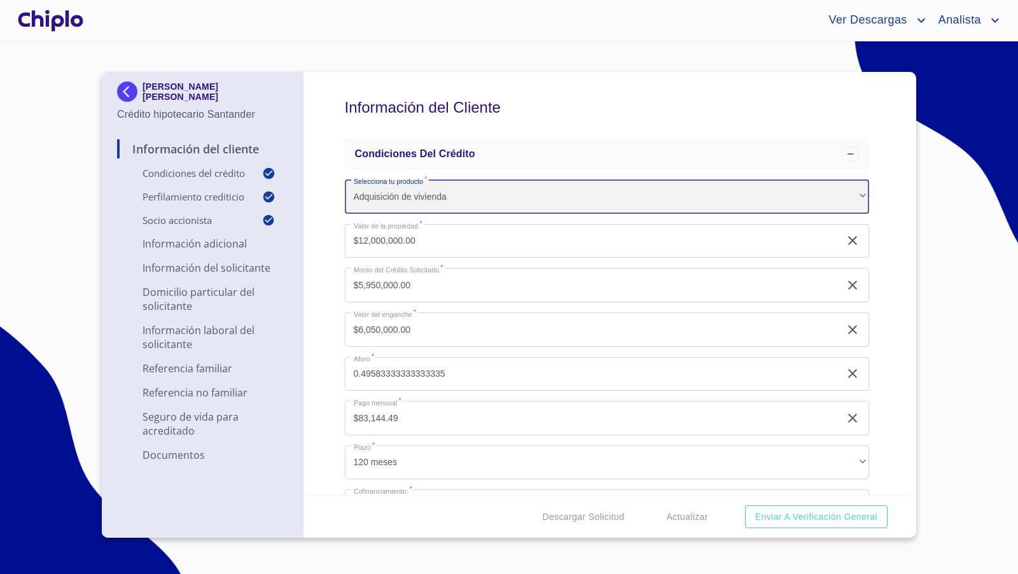
click at [845, 198] on div "Adquisición de vivienda" at bounding box center [607, 196] width 525 height 34
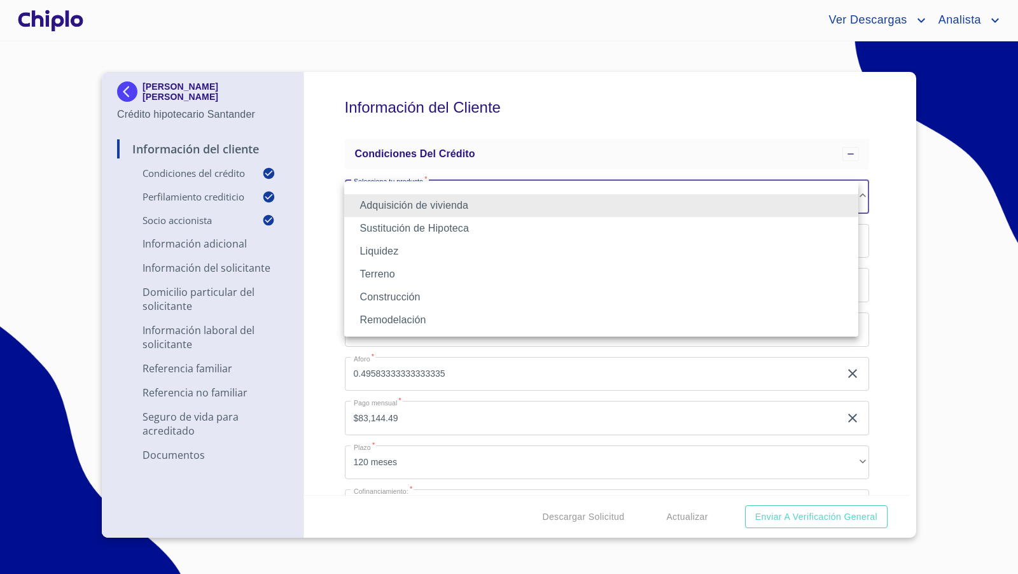
click at [520, 315] on li "Remodelación" at bounding box center [601, 320] width 514 height 23
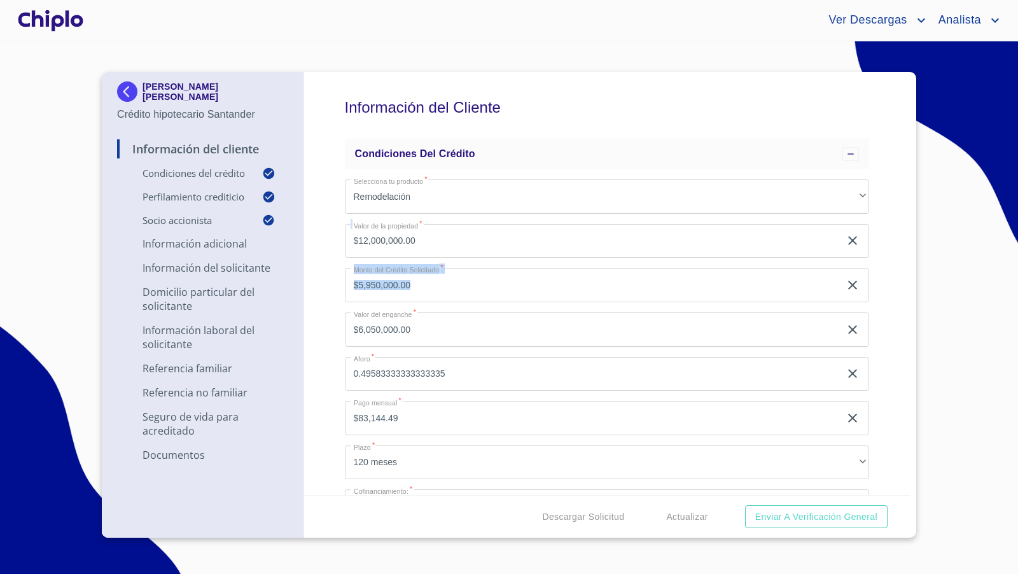
click at [879, 256] on div "Información del Cliente Condiciones del Crédito Selecciona tu producto   * Remo…" at bounding box center [607, 283] width 606 height 423
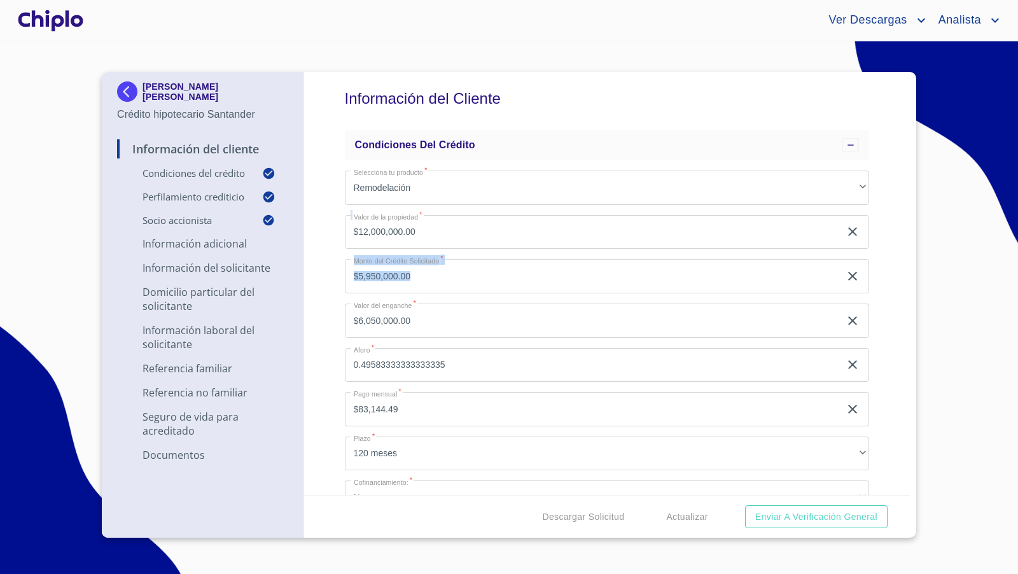
click at [879, 256] on div "Información del Cliente Condiciones del Crédito Selecciona tu producto   * Remo…" at bounding box center [607, 283] width 606 height 423
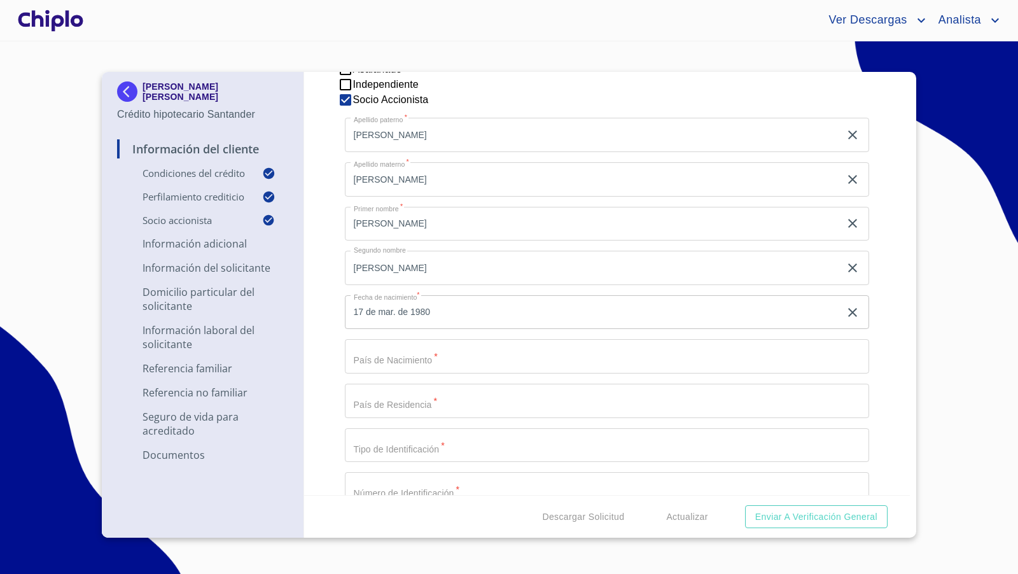
scroll to position [1199, 0]
click at [845, 307] on icon "button" at bounding box center [852, 308] width 15 height 15
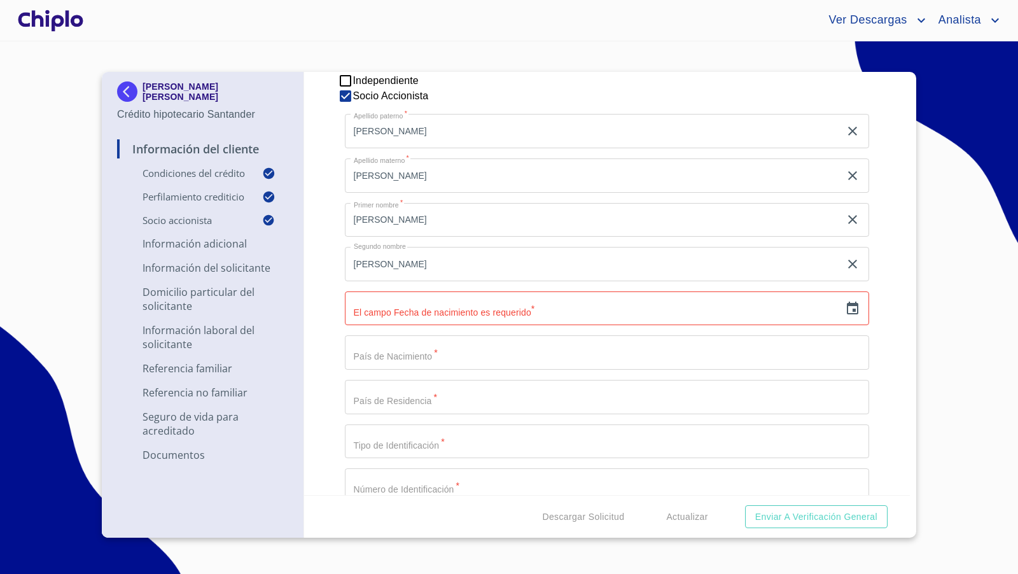
click at [845, 311] on icon "button" at bounding box center [852, 308] width 15 height 15
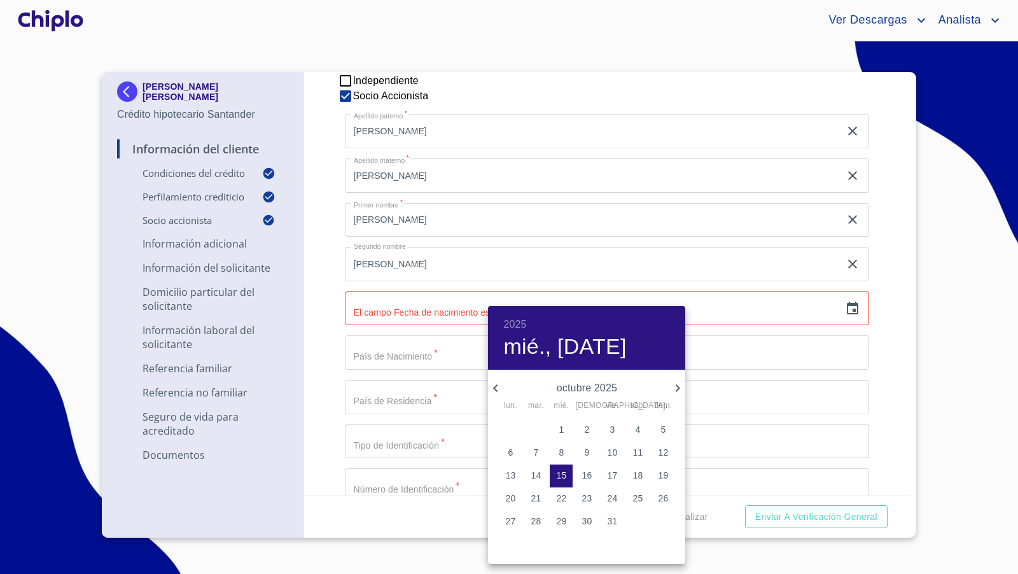
click at [514, 326] on h6 "2025" at bounding box center [514, 325] width 23 height 18
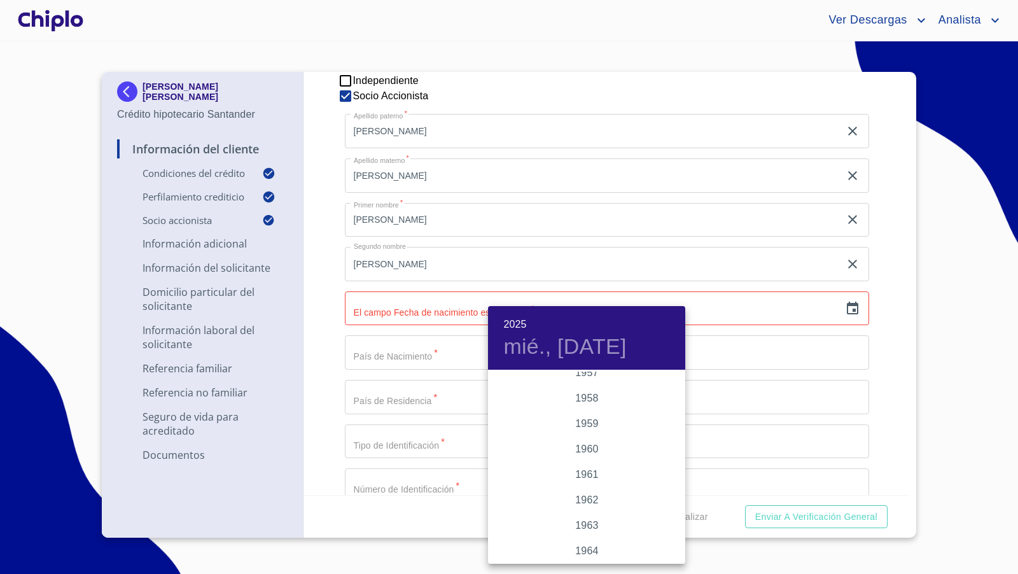
scroll to position [830, 0]
click at [586, 443] on div "1960" at bounding box center [586, 445] width 197 height 25
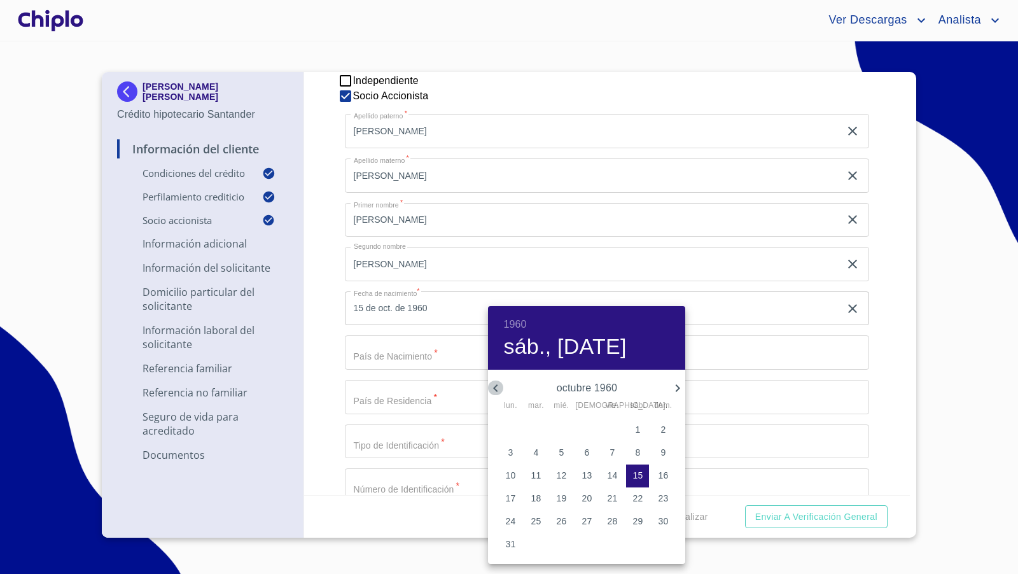
click at [496, 388] on icon "button" at bounding box center [495, 388] width 15 height 15
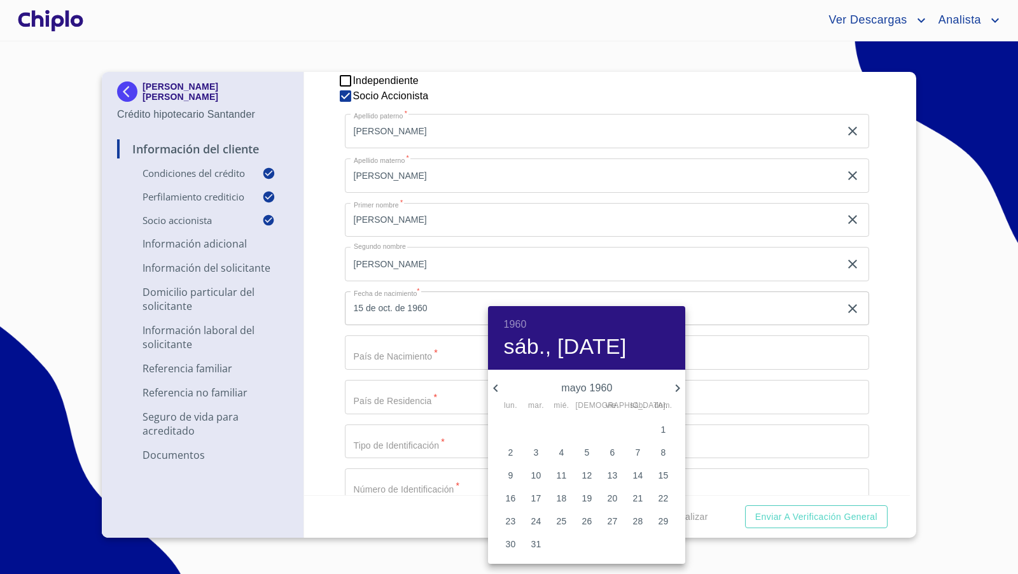
click at [496, 388] on icon "button" at bounding box center [495, 388] width 15 height 15
click at [589, 473] on p "17" at bounding box center [587, 475] width 10 height 13
type input "17 de mar. de 1960"
click at [884, 389] on div at bounding box center [509, 287] width 1018 height 574
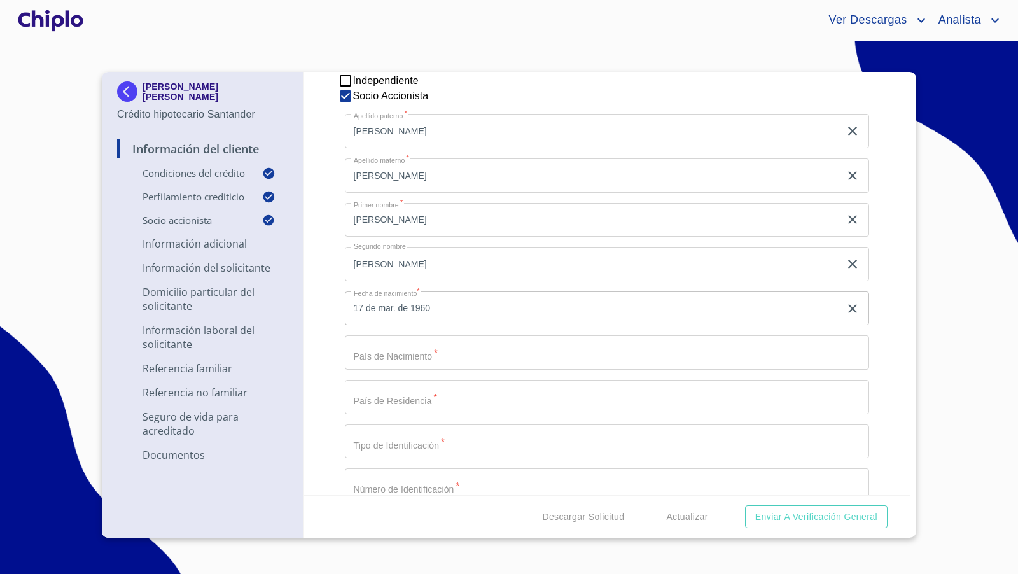
click at [538, 349] on input "Selecciona tu producto   *" at bounding box center [607, 352] width 525 height 34
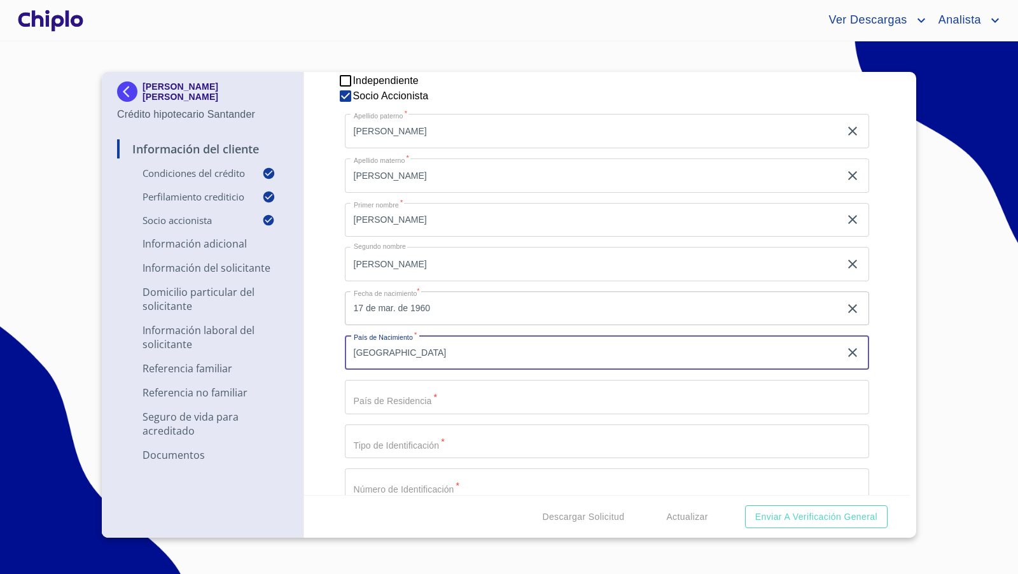
type input "[GEOGRAPHIC_DATA]"
click at [463, 402] on input "Selecciona tu producto   *" at bounding box center [607, 397] width 525 height 34
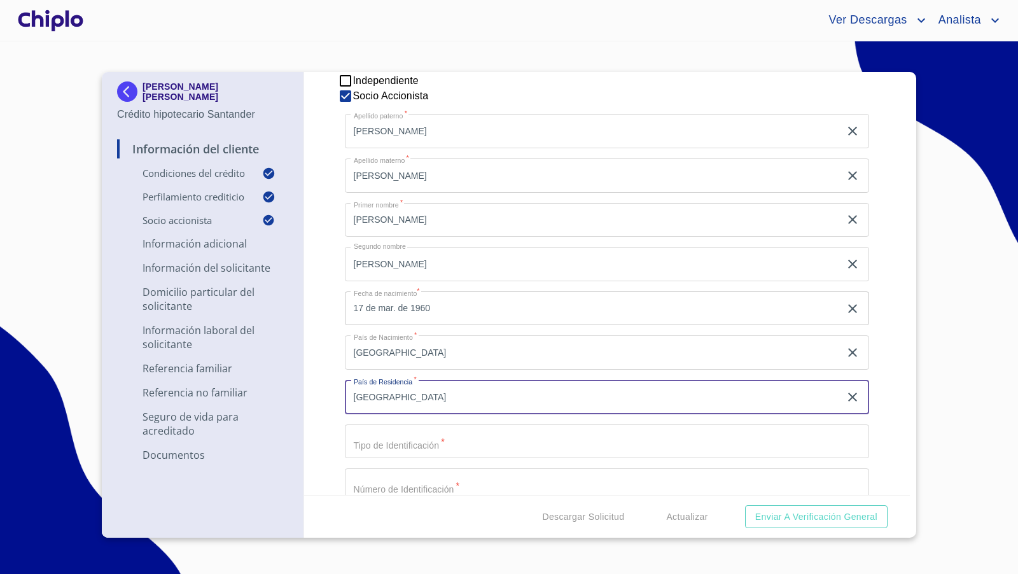
type input "[GEOGRAPHIC_DATA]"
click at [446, 440] on input "Selecciona tu producto   *" at bounding box center [607, 441] width 525 height 34
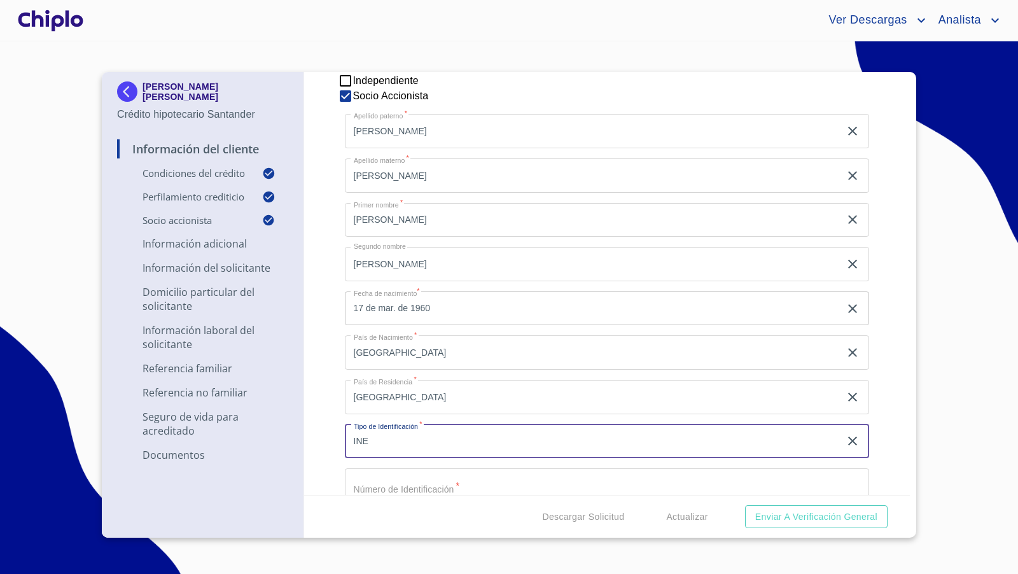
type input "INE"
click at [335, 405] on div "Información del Cliente Condiciones del Crédito Selecciona tu producto   * Remo…" at bounding box center [607, 283] width 606 height 423
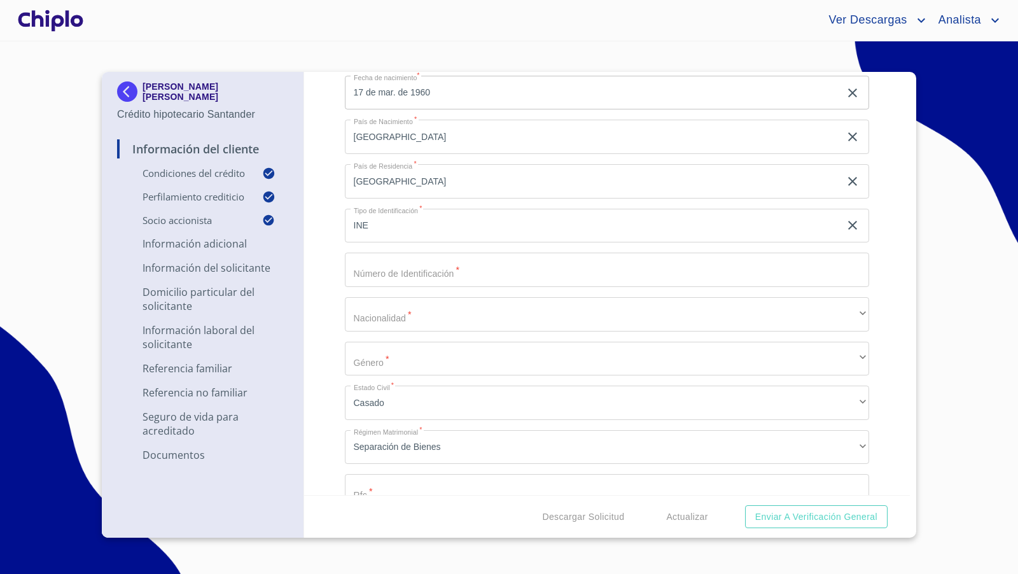
scroll to position [1425, 0]
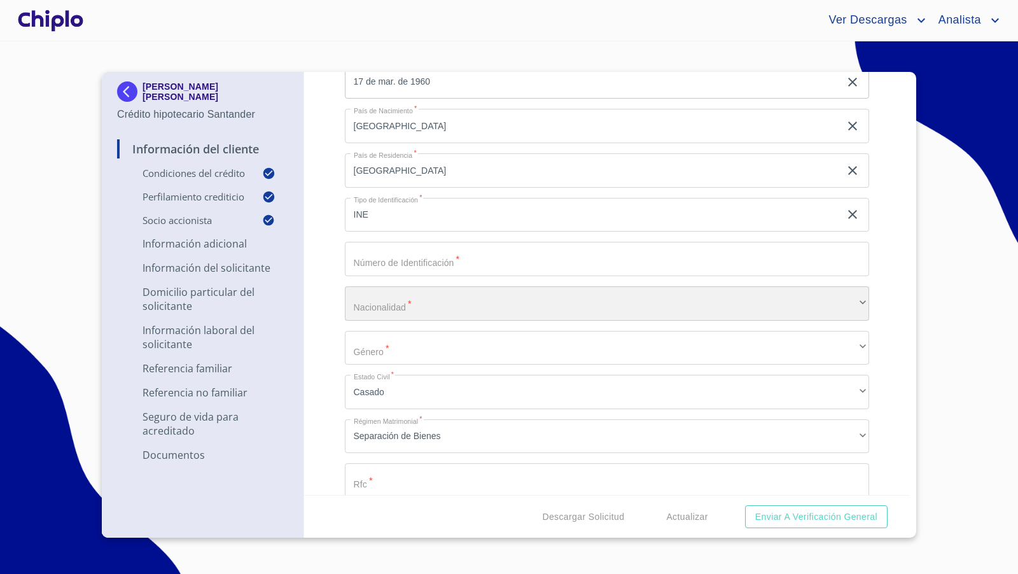
click at [367, 307] on div "​" at bounding box center [607, 303] width 525 height 34
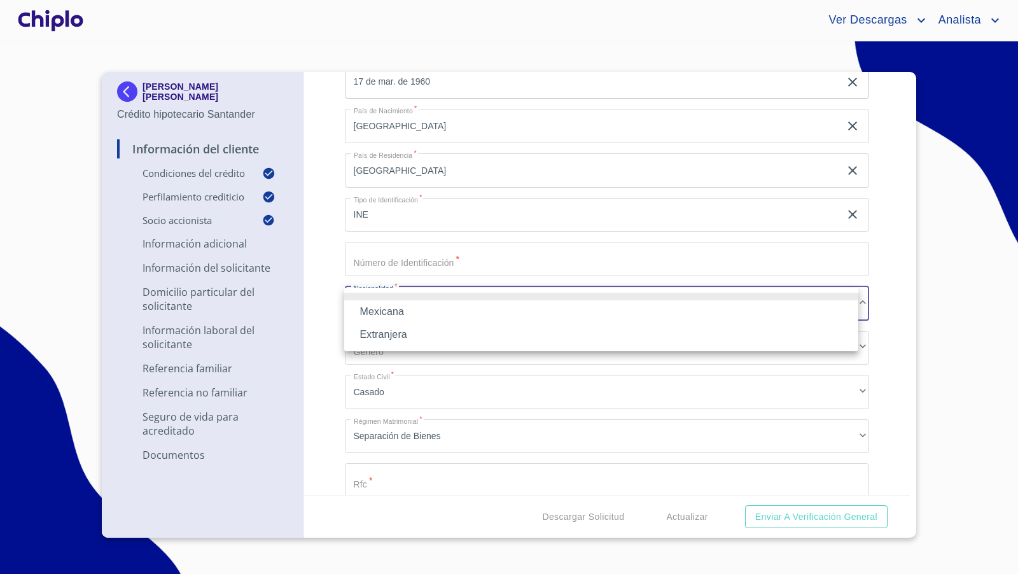
click at [371, 311] on li "Mexicana" at bounding box center [601, 311] width 514 height 23
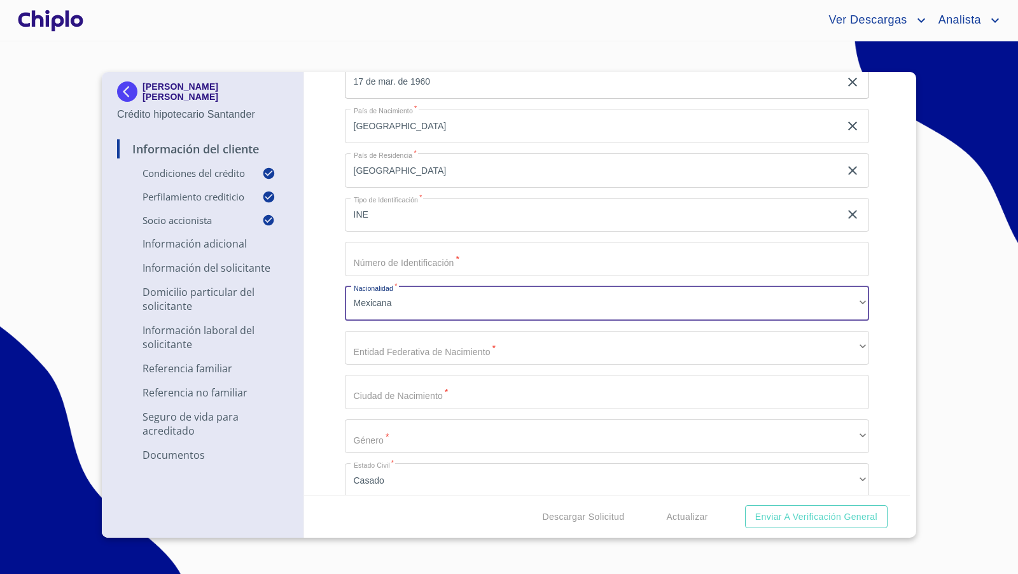
click at [316, 339] on div "Información del Cliente Condiciones del Crédito Selecciona tu producto   * Remo…" at bounding box center [607, 283] width 606 height 423
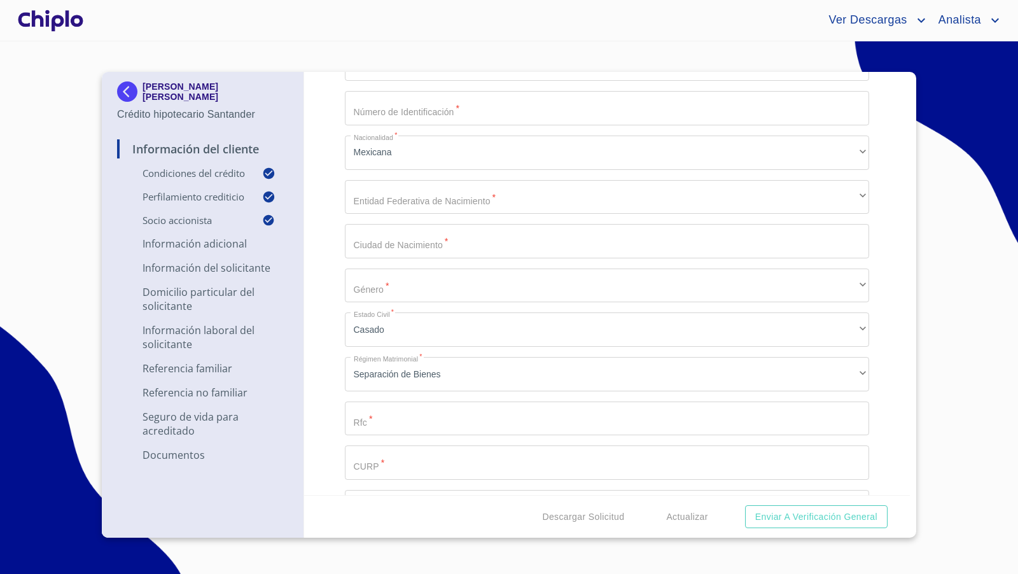
scroll to position [1593, 0]
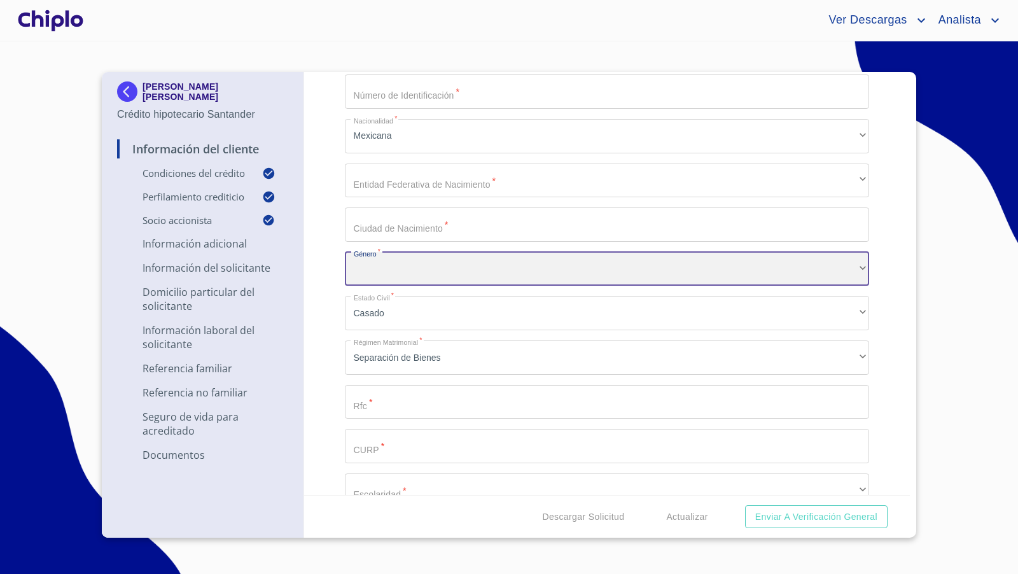
click at [370, 264] on div "​" at bounding box center [607, 269] width 525 height 34
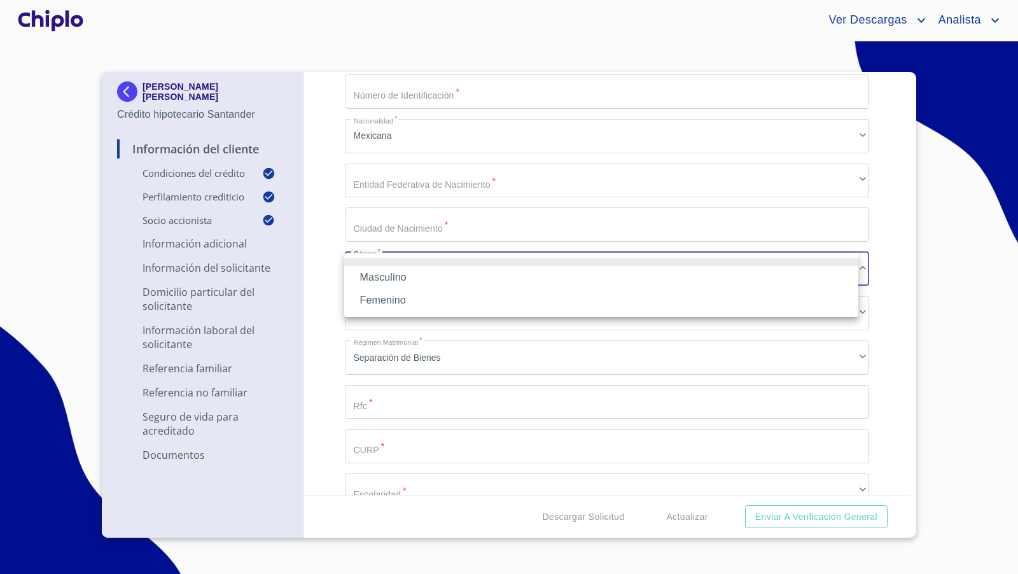
click at [381, 274] on li "Masculino" at bounding box center [601, 277] width 514 height 23
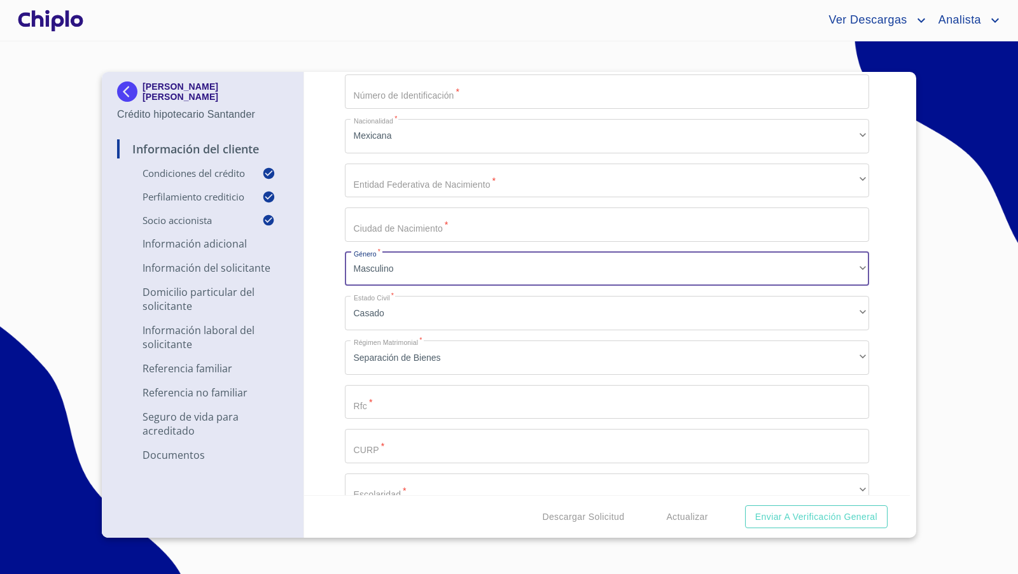
click at [320, 366] on div "Información del Cliente Condiciones del Crédito Selecciona tu producto   * Remo…" at bounding box center [607, 283] width 606 height 423
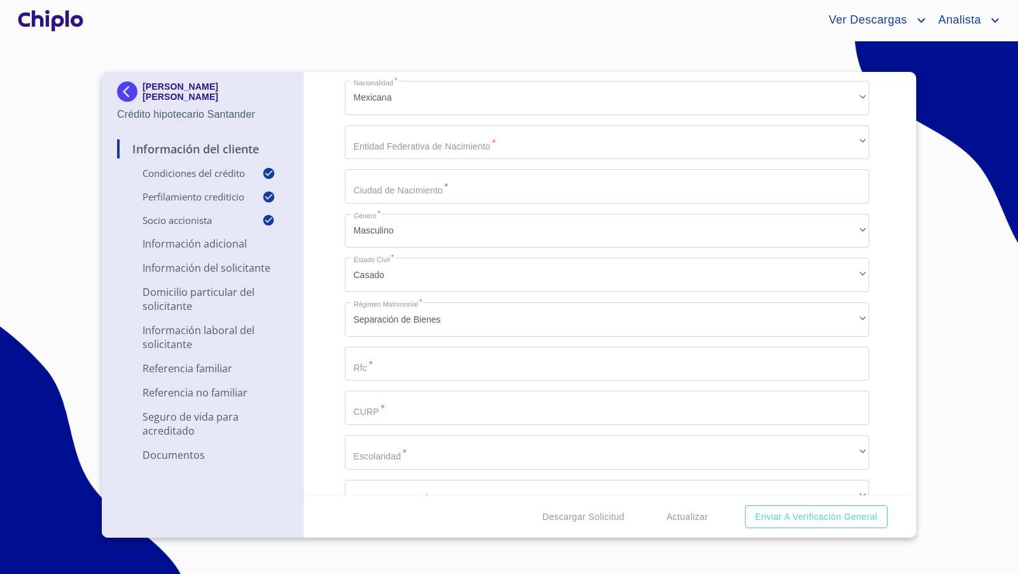
scroll to position [1634, 0]
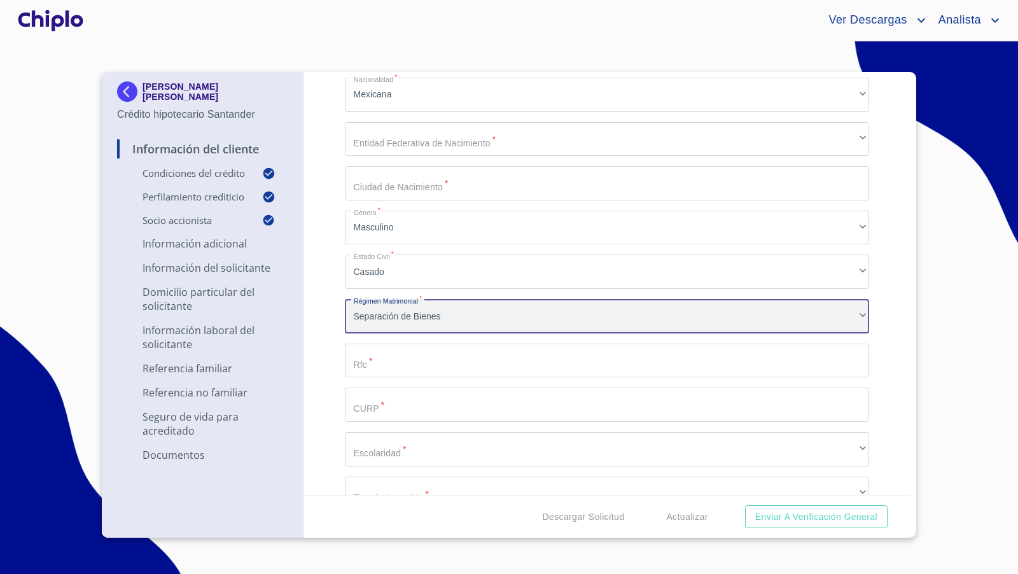
click at [381, 318] on div "Separación de Bienes" at bounding box center [607, 316] width 525 height 34
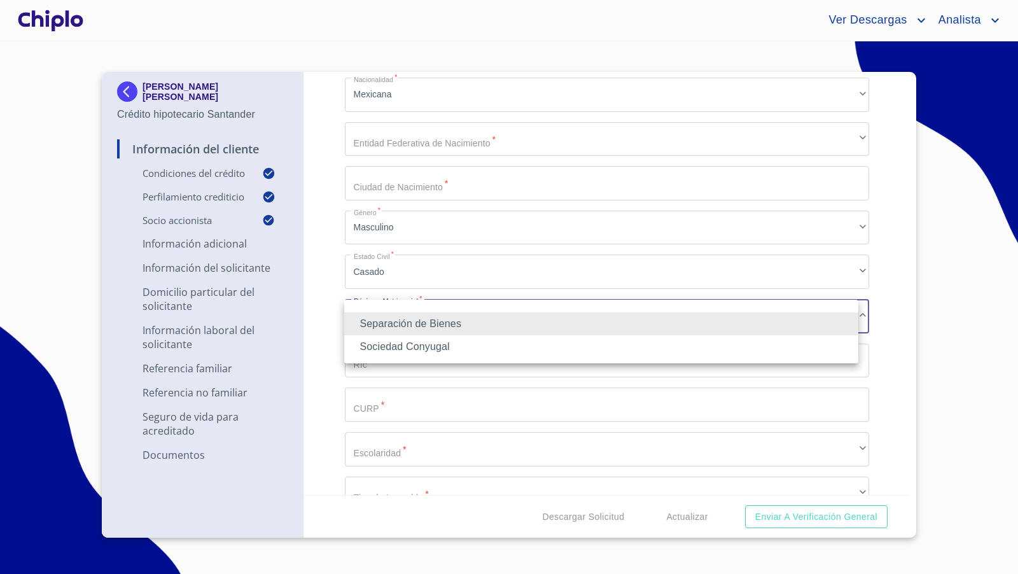
click at [381, 346] on li "Sociedad Conyugal" at bounding box center [601, 346] width 514 height 23
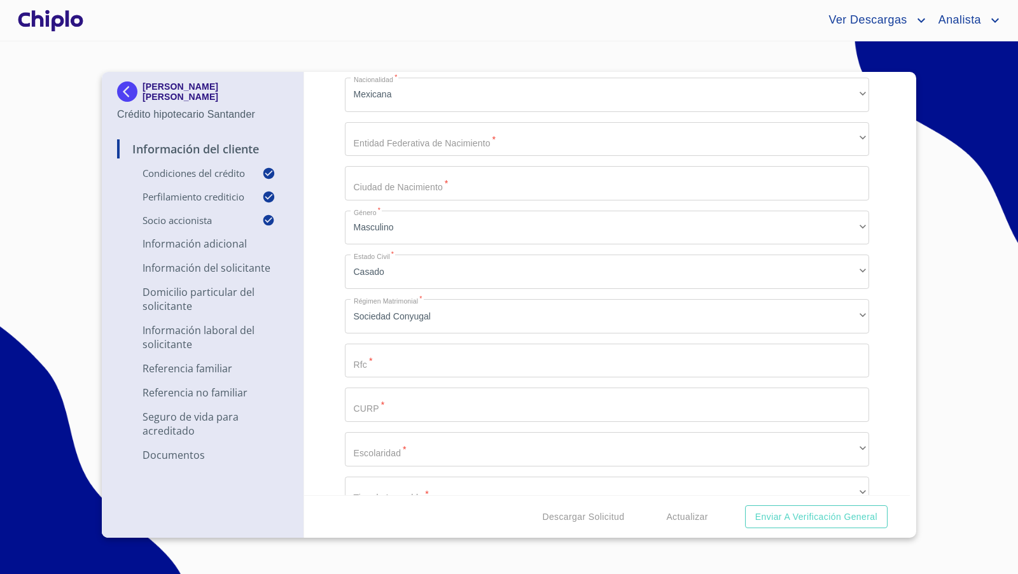
click at [321, 394] on div "Información del Cliente Condiciones del Crédito Selecciona tu producto   * Remo…" at bounding box center [607, 283] width 606 height 423
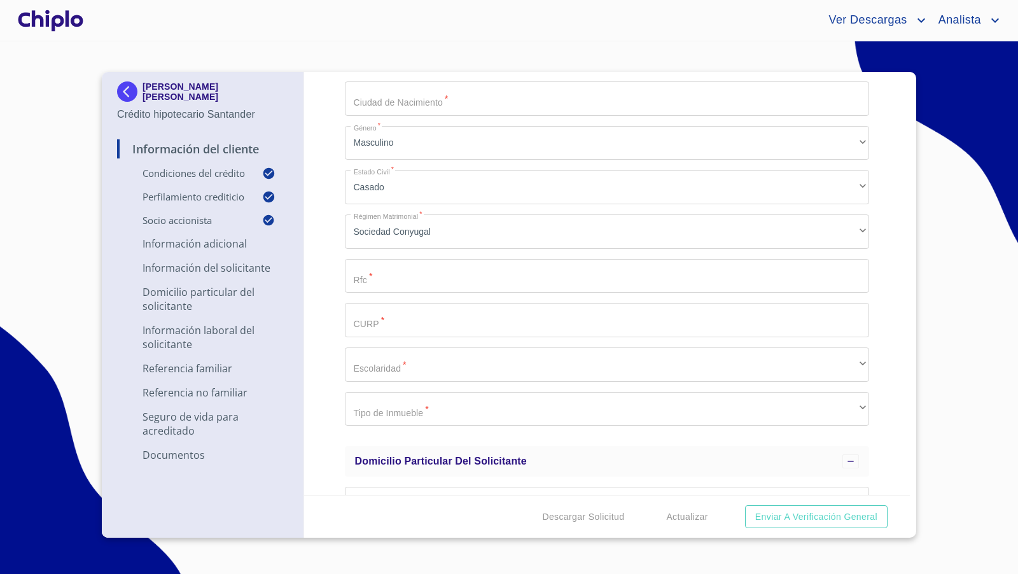
scroll to position [1757, 0]
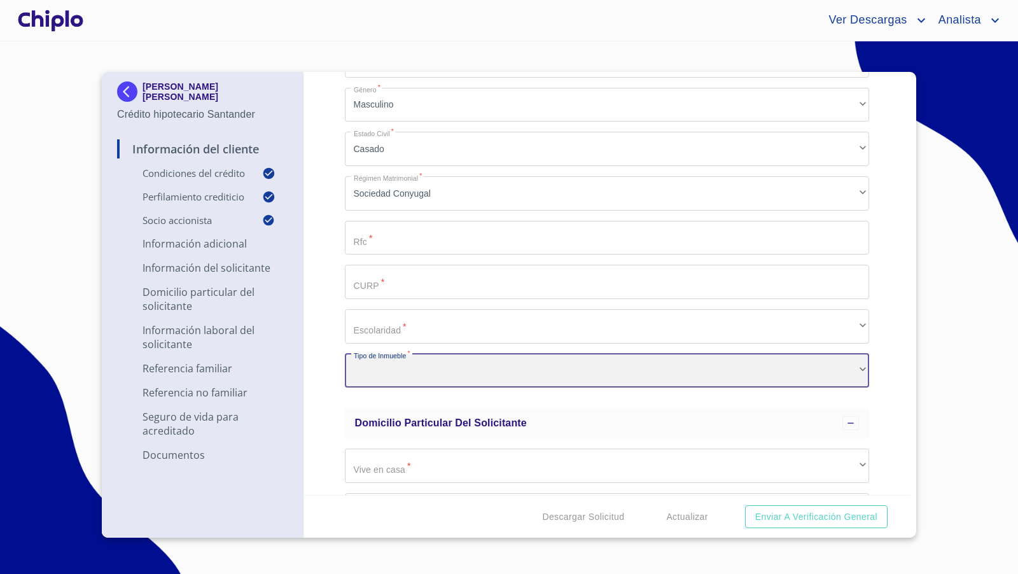
click at [820, 373] on div "​" at bounding box center [607, 371] width 525 height 34
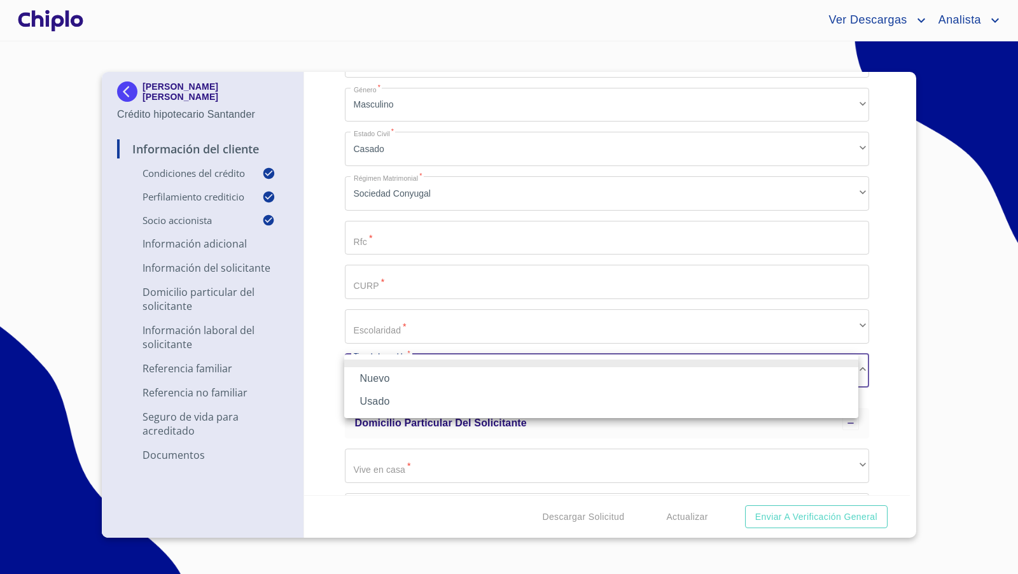
click at [692, 399] on li "Usado" at bounding box center [601, 401] width 514 height 23
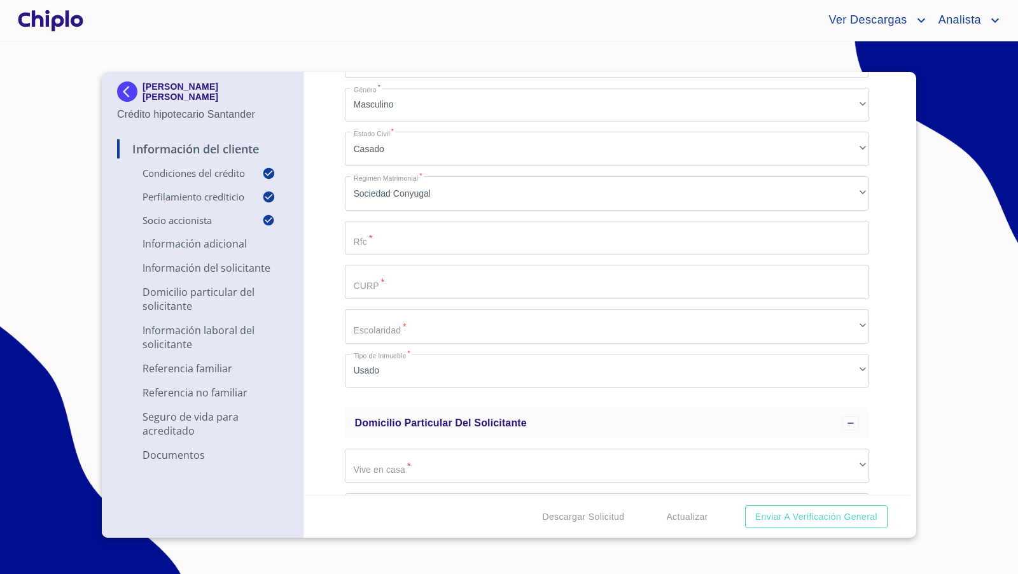
click at [878, 370] on div "Información del Cliente Condiciones del Crédito Selecciona tu producto   * Remo…" at bounding box center [607, 283] width 606 height 423
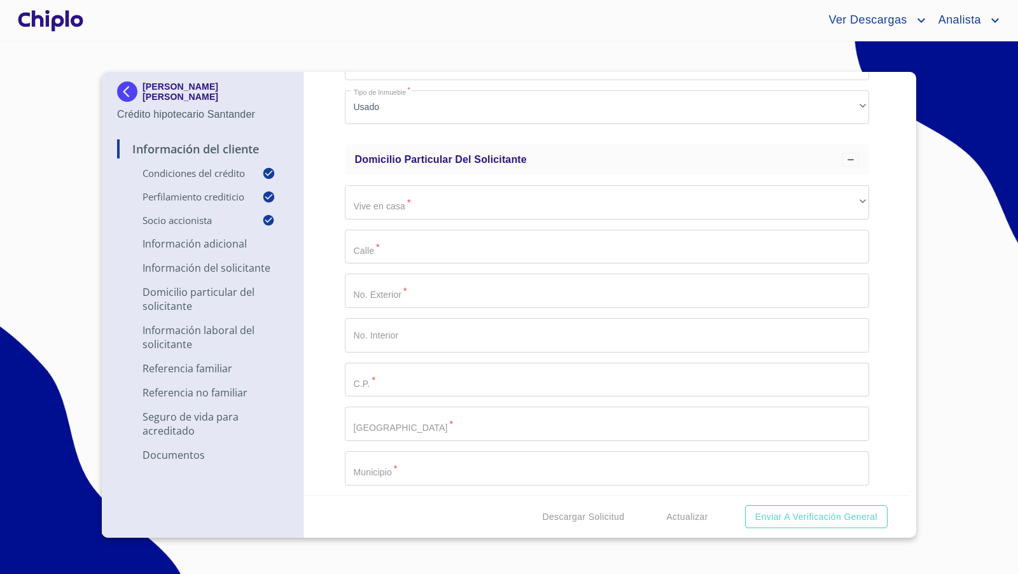
scroll to position [2025, 0]
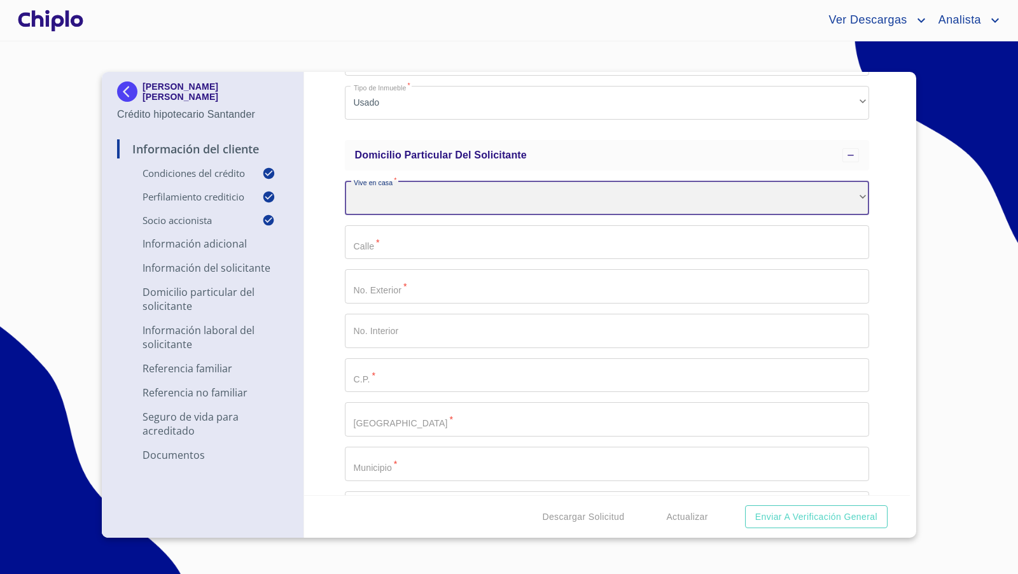
click at [821, 199] on div "​" at bounding box center [607, 198] width 525 height 34
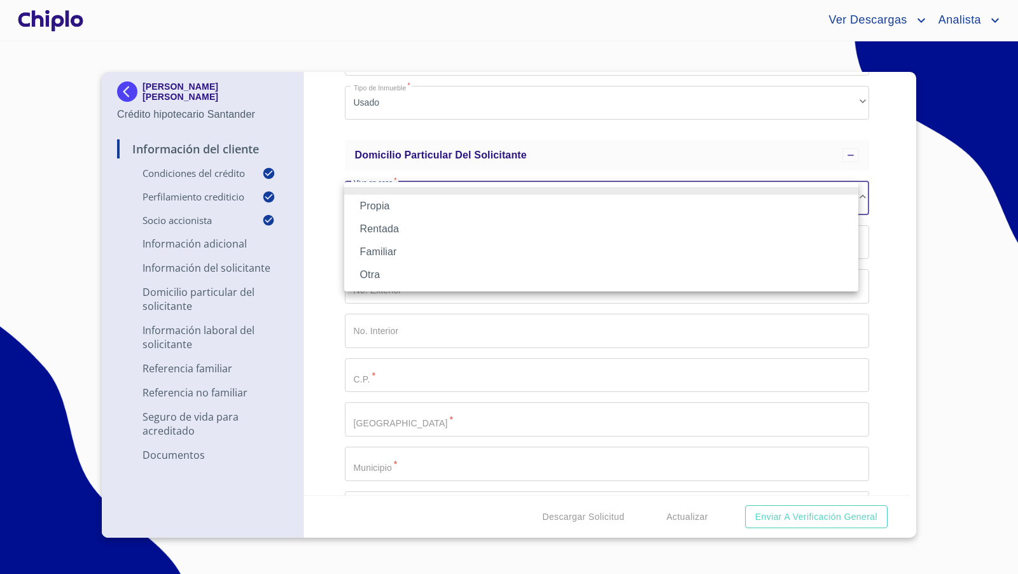
click at [877, 192] on div at bounding box center [509, 287] width 1018 height 574
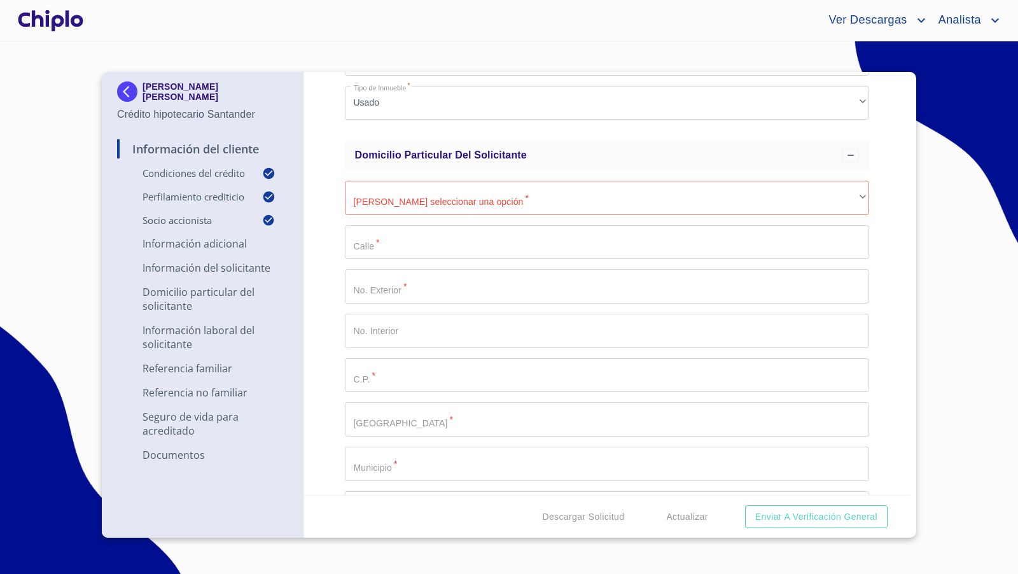
click at [877, 192] on div "Información del Cliente Condiciones del Crédito Selecciona tu producto   * Remo…" at bounding box center [607, 283] width 606 height 423
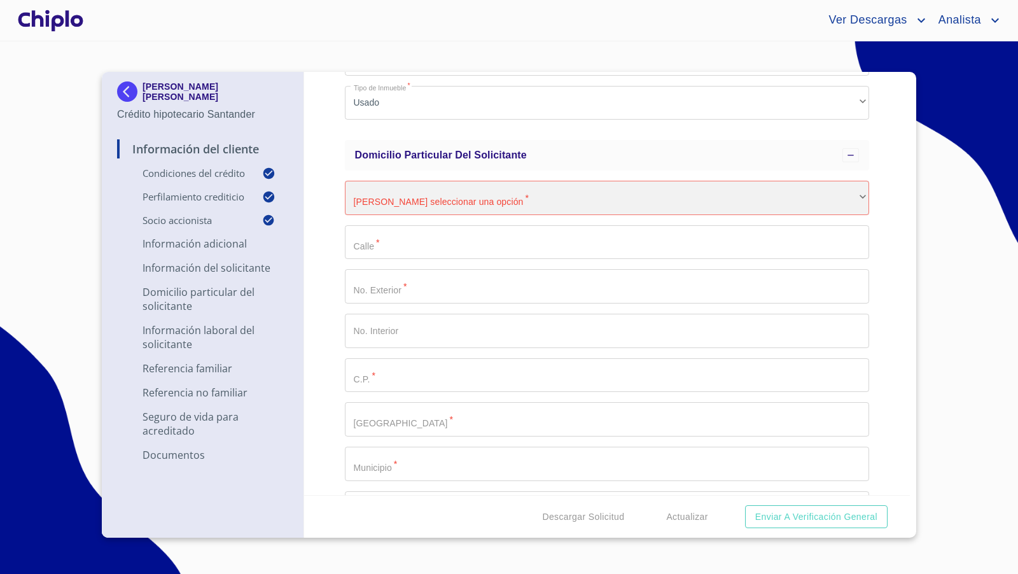
click at [802, 201] on div "​" at bounding box center [607, 198] width 525 height 34
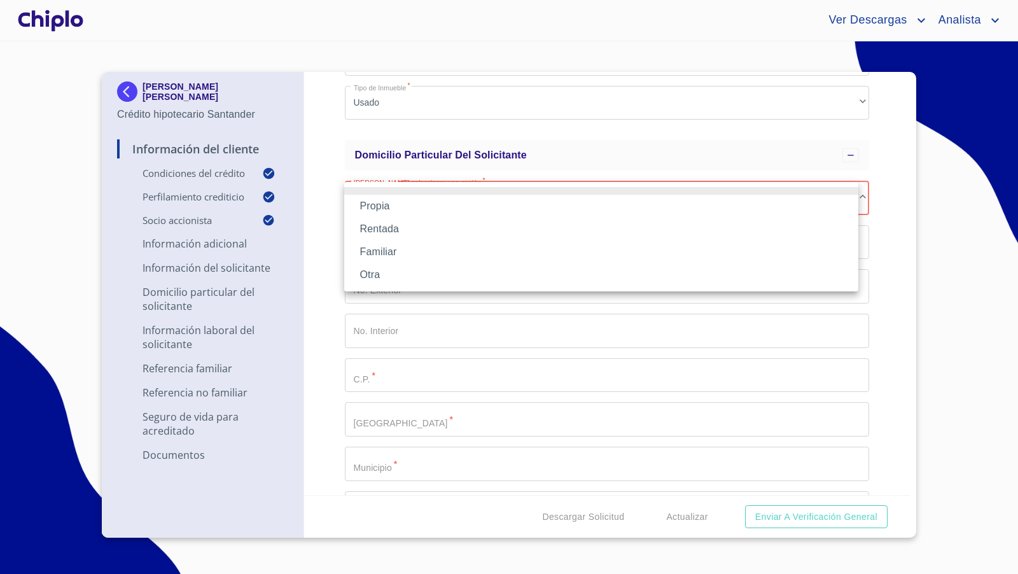
drag, startPoint x: 381, startPoint y: 253, endPoint x: 398, endPoint y: 246, distance: 17.7
click at [381, 253] on li "Familiar" at bounding box center [601, 252] width 514 height 23
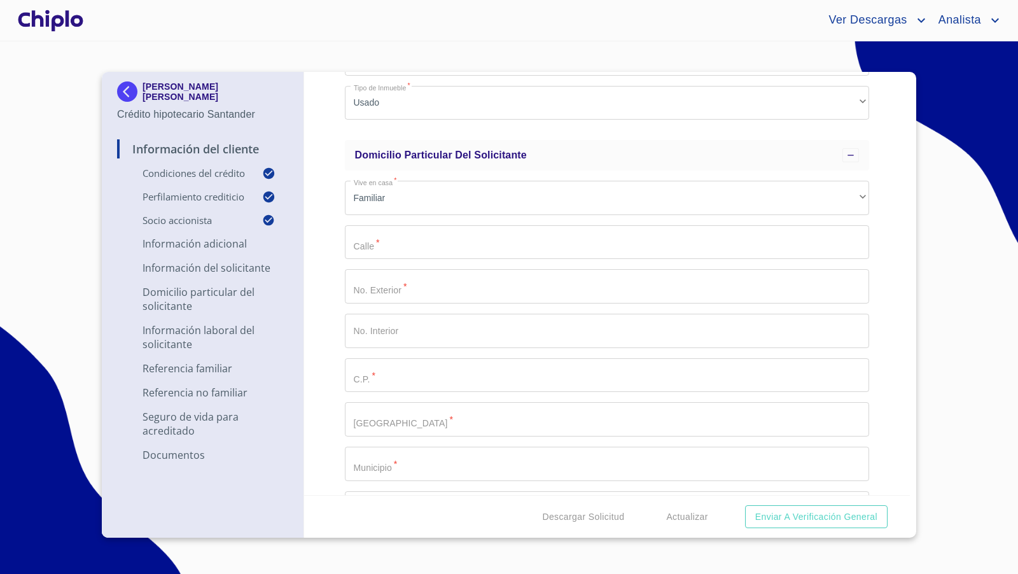
click at [887, 257] on div "Información del Cliente Condiciones del Crédito Selecciona tu producto   * Remo…" at bounding box center [607, 283] width 606 height 423
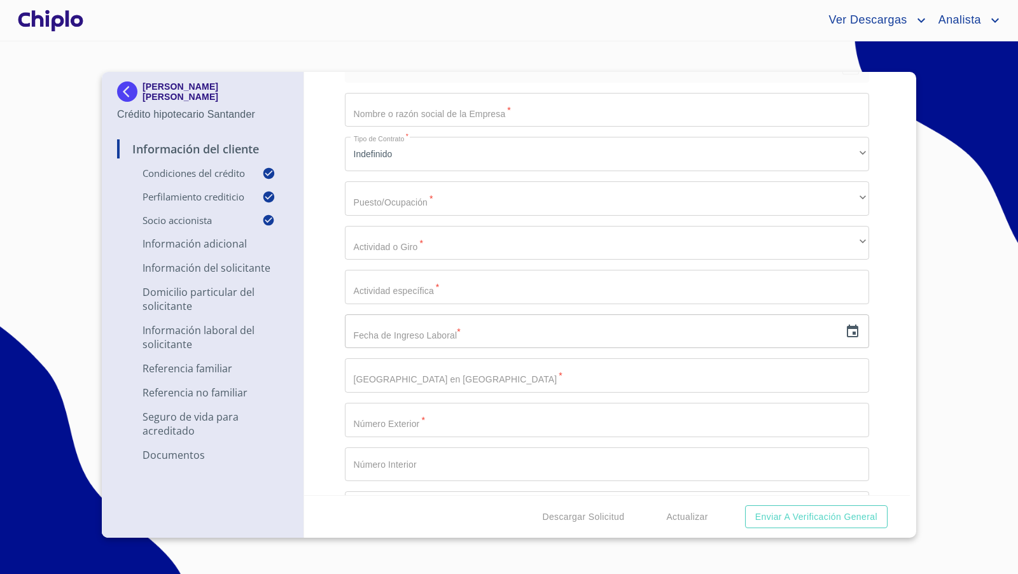
scroll to position [2745, 0]
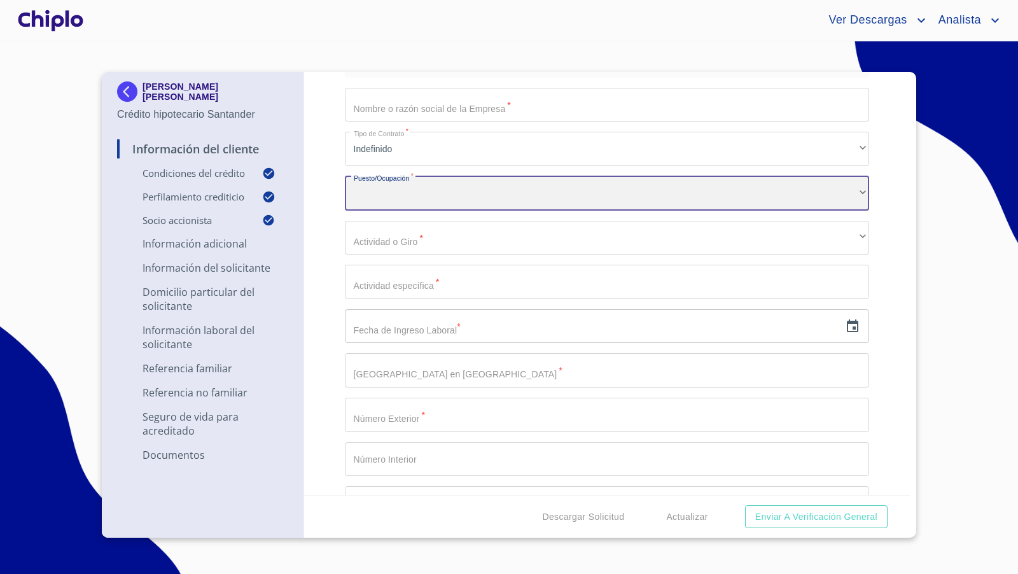
click at [842, 185] on div "​" at bounding box center [607, 193] width 525 height 34
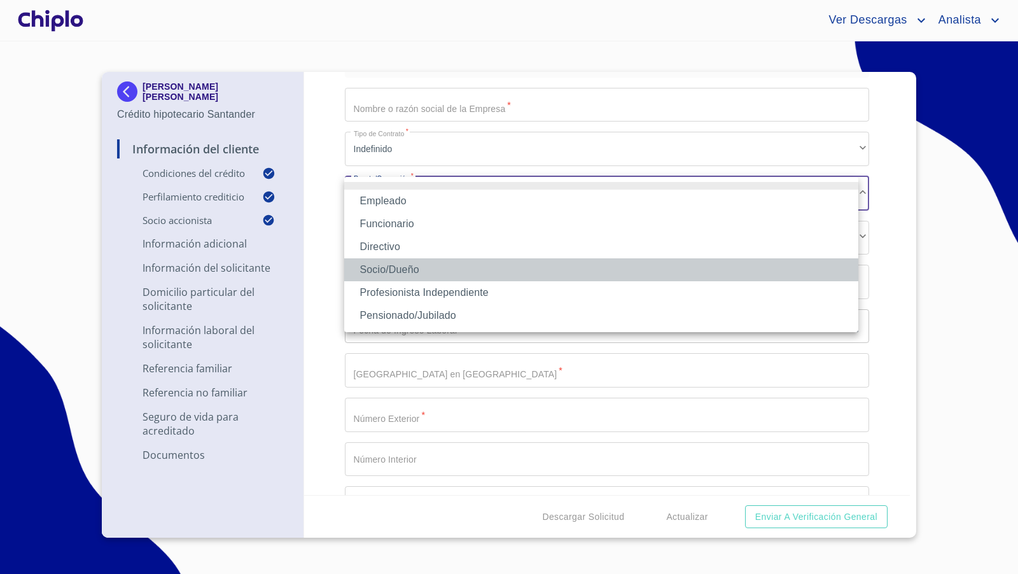
click at [710, 267] on li "Socio/Dueño" at bounding box center [601, 269] width 514 height 23
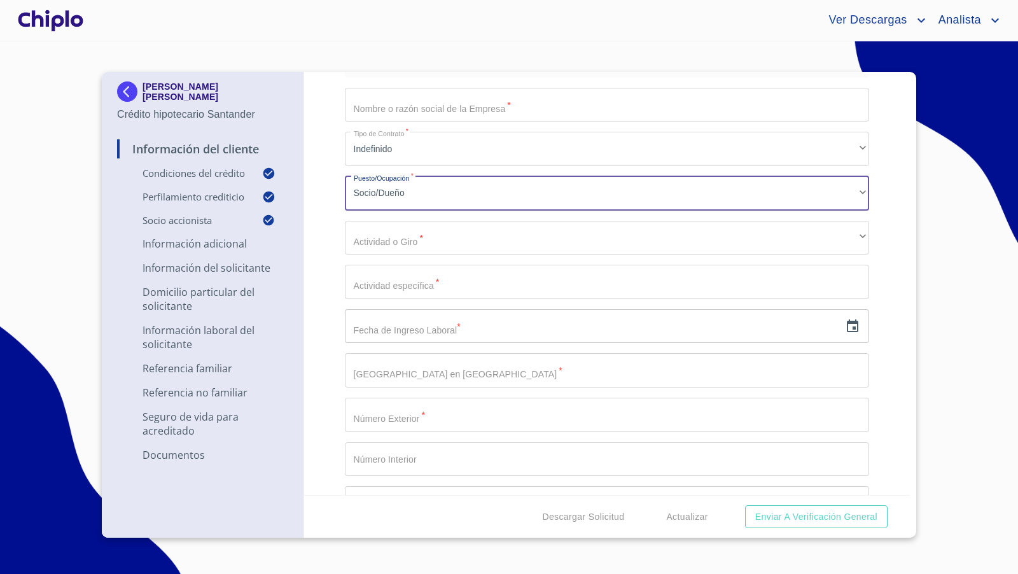
click at [884, 271] on div "Información del Cliente Condiciones del Crédito Selecciona tu producto   * Remo…" at bounding box center [607, 283] width 606 height 423
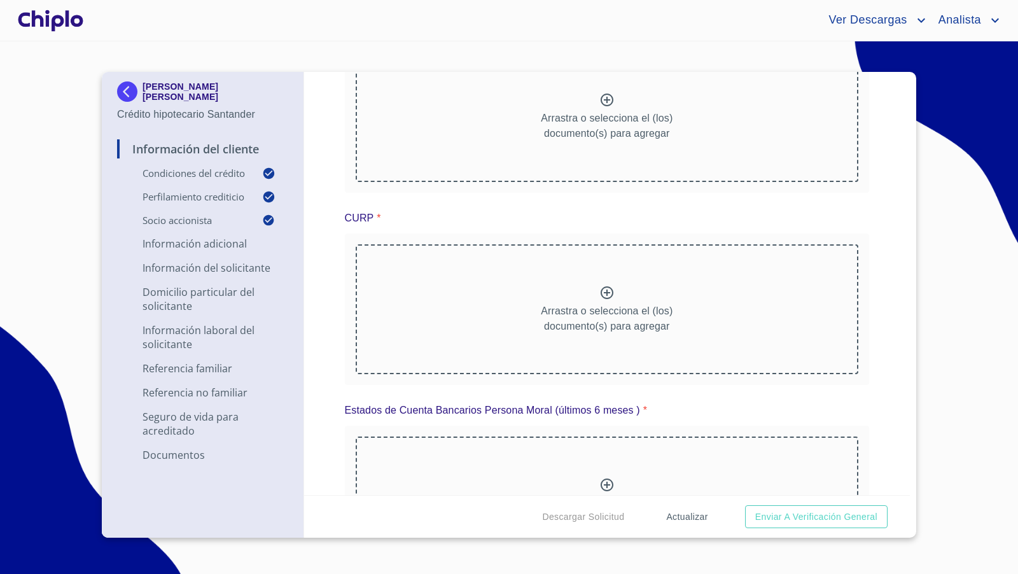
scroll to position [6002, 0]
click at [696, 513] on span "Actualizar" at bounding box center [686, 517] width 41 height 16
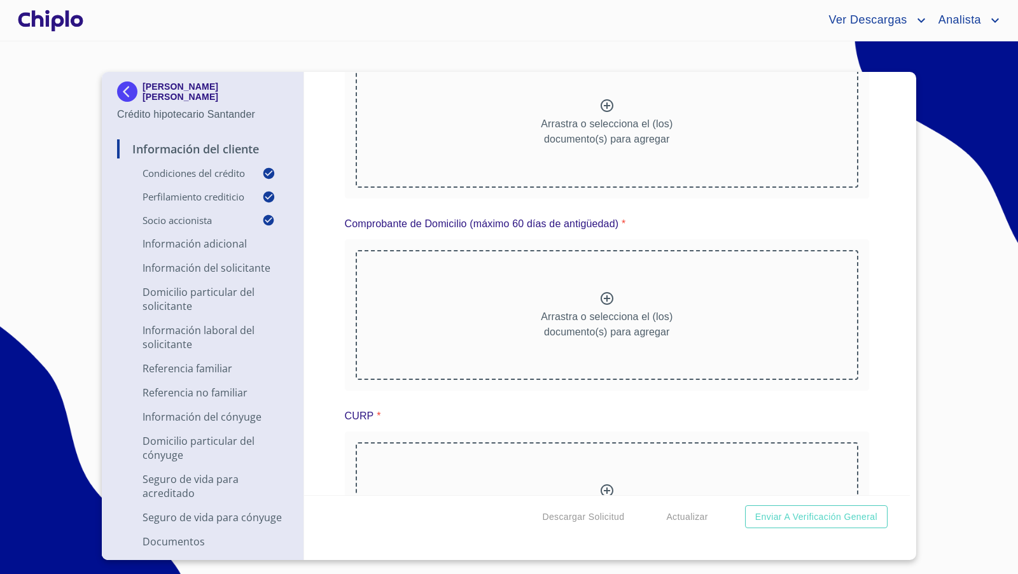
scroll to position [8234, 0]
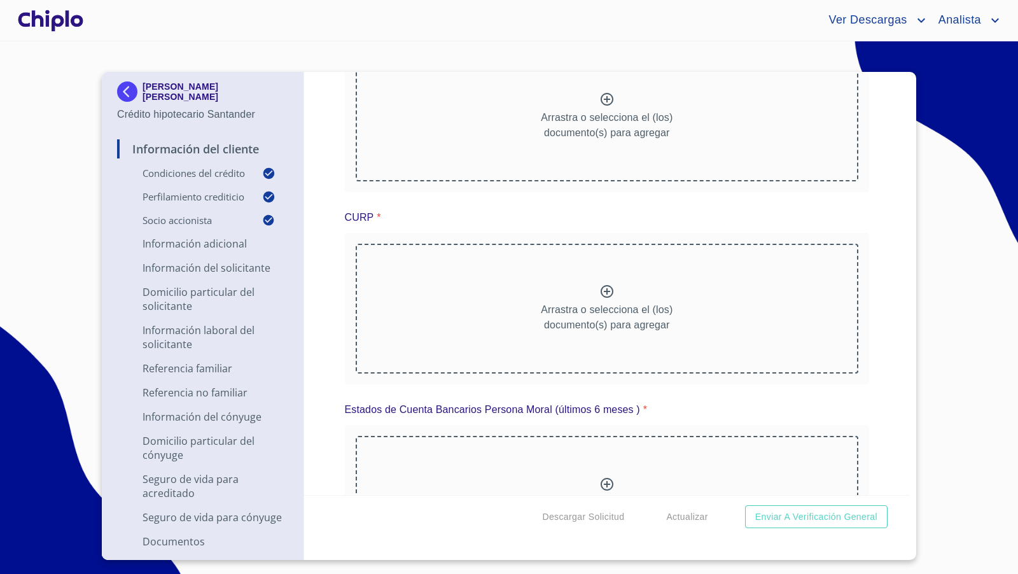
click at [885, 246] on div "Información del Cliente Condiciones del Crédito Selecciona tu producto   * Remo…" at bounding box center [607, 283] width 606 height 423
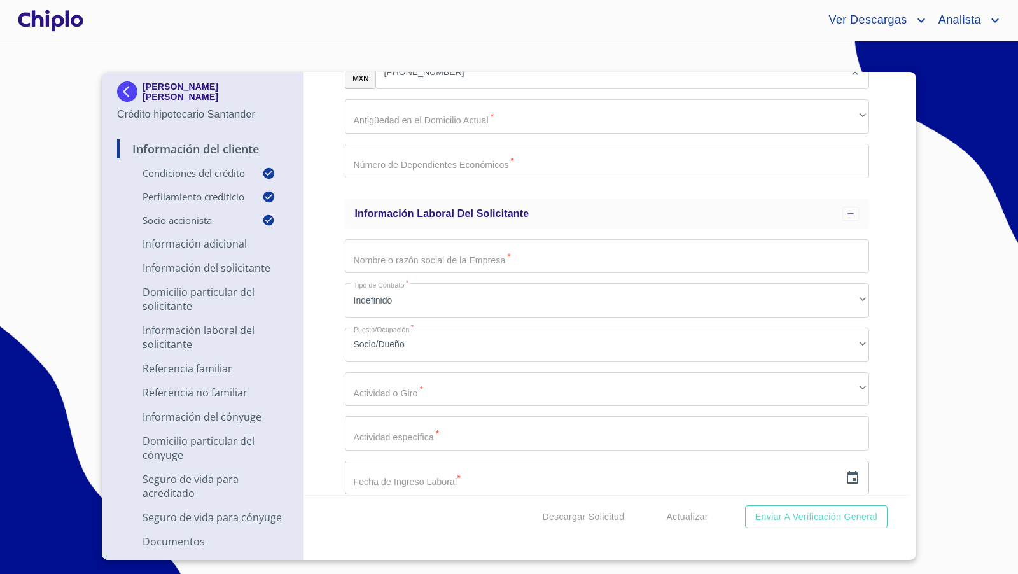
scroll to position [2609, 0]
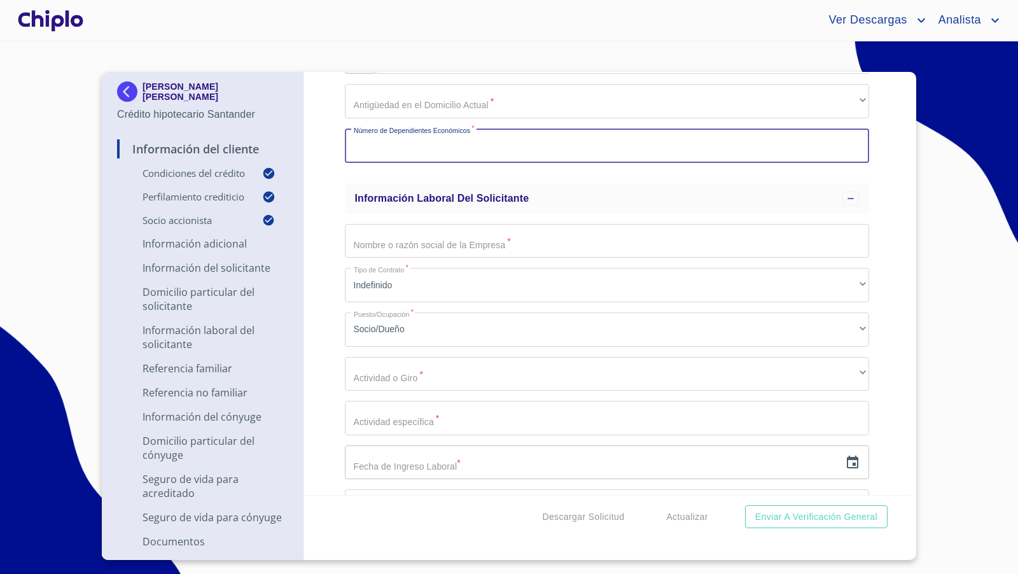
click at [472, 149] on input "Selecciona tu producto   *" at bounding box center [607, 146] width 525 height 34
type input "0"
click at [324, 216] on div "Información del Cliente Condiciones del Crédito Selecciona tu producto   * Remo…" at bounding box center [607, 283] width 606 height 423
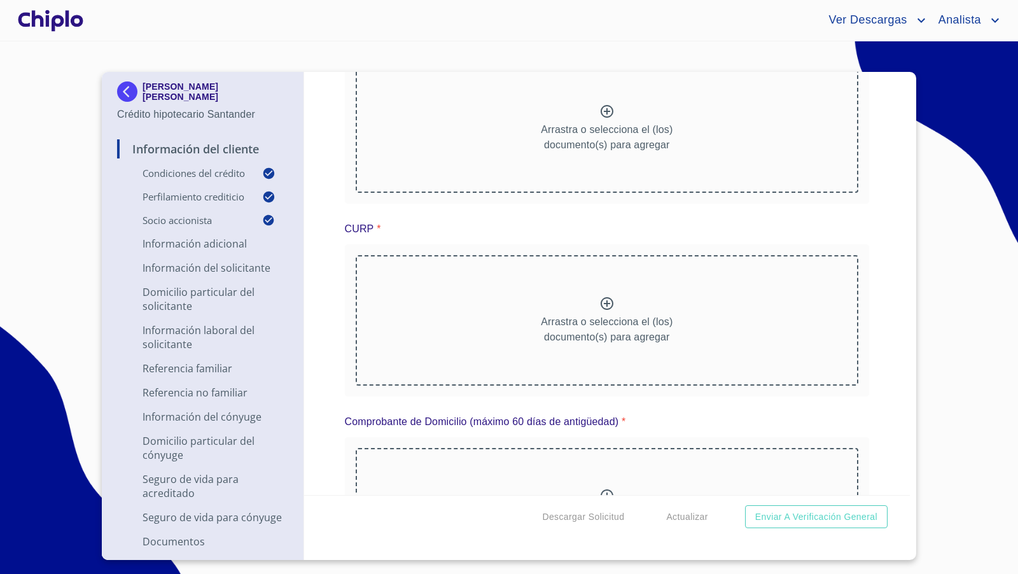
scroll to position [10471, 0]
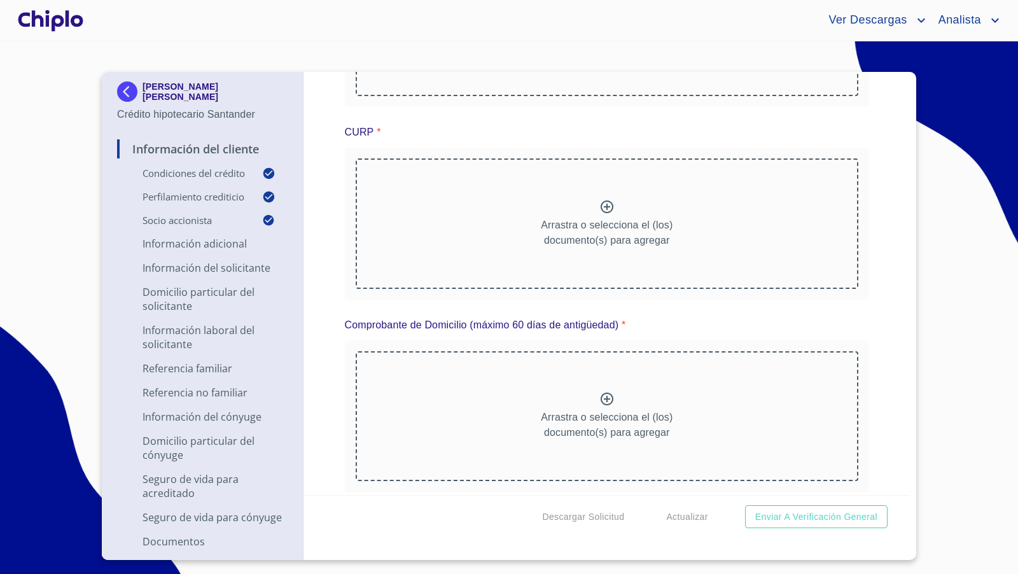
click at [122, 86] on img at bounding box center [129, 91] width 25 height 20
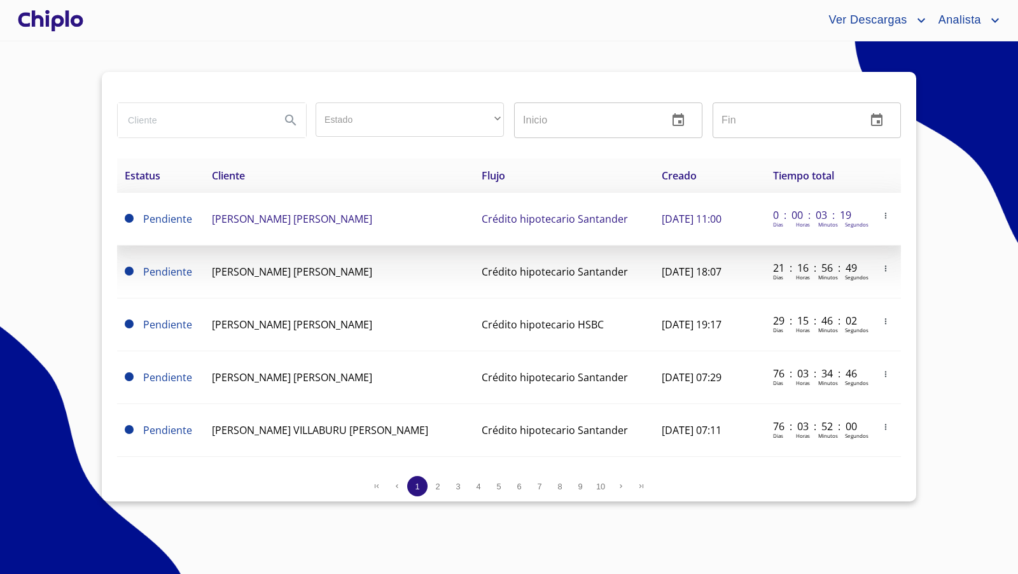
click at [881, 215] on icon "button" at bounding box center [885, 215] width 9 height 9
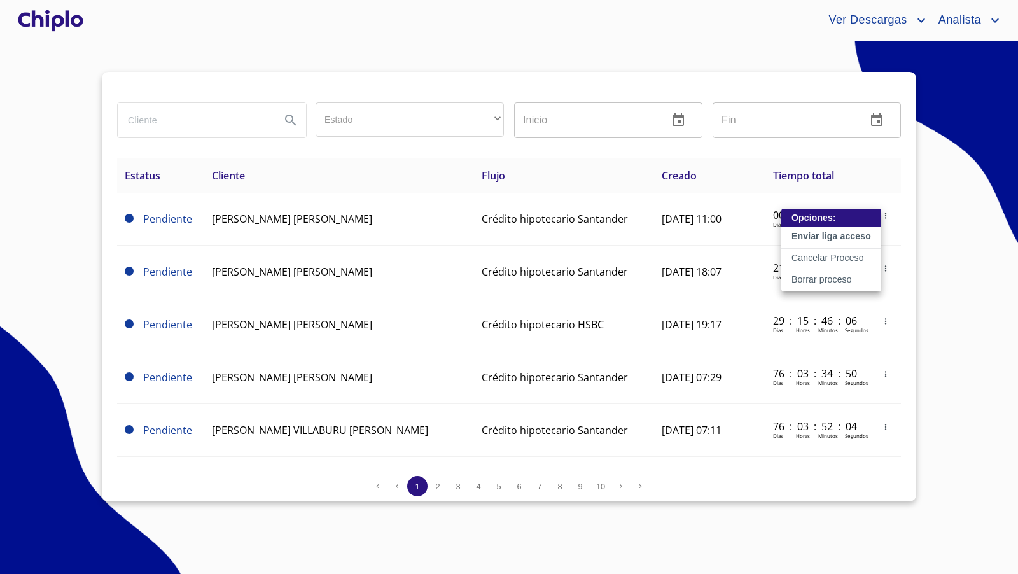
click at [834, 235] on p "Enviar liga acceso" at bounding box center [832, 236] width 80 height 13
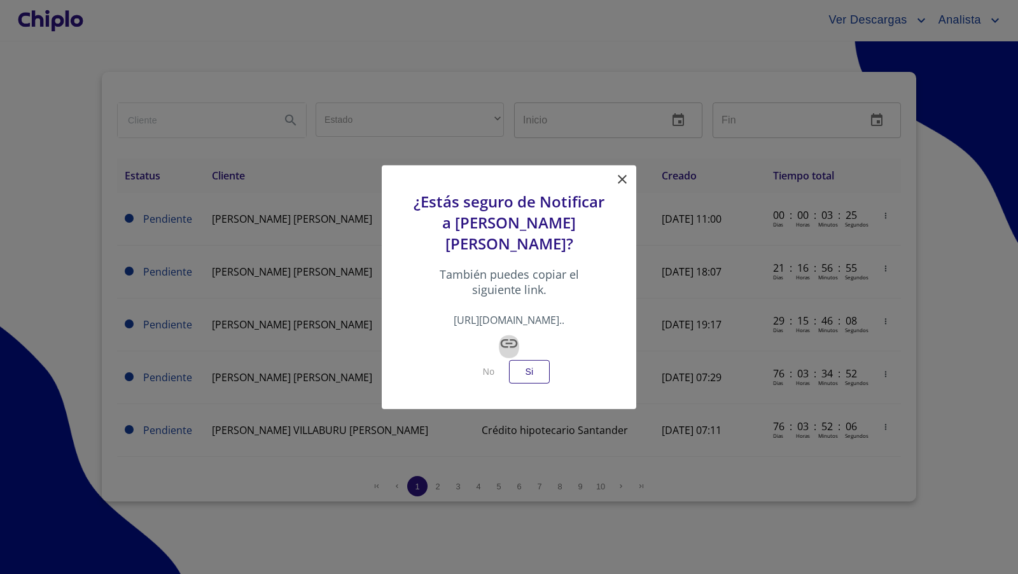
click at [515, 344] on icon "button" at bounding box center [509, 343] width 20 height 20
